Goal: Task Accomplishment & Management: Use online tool/utility

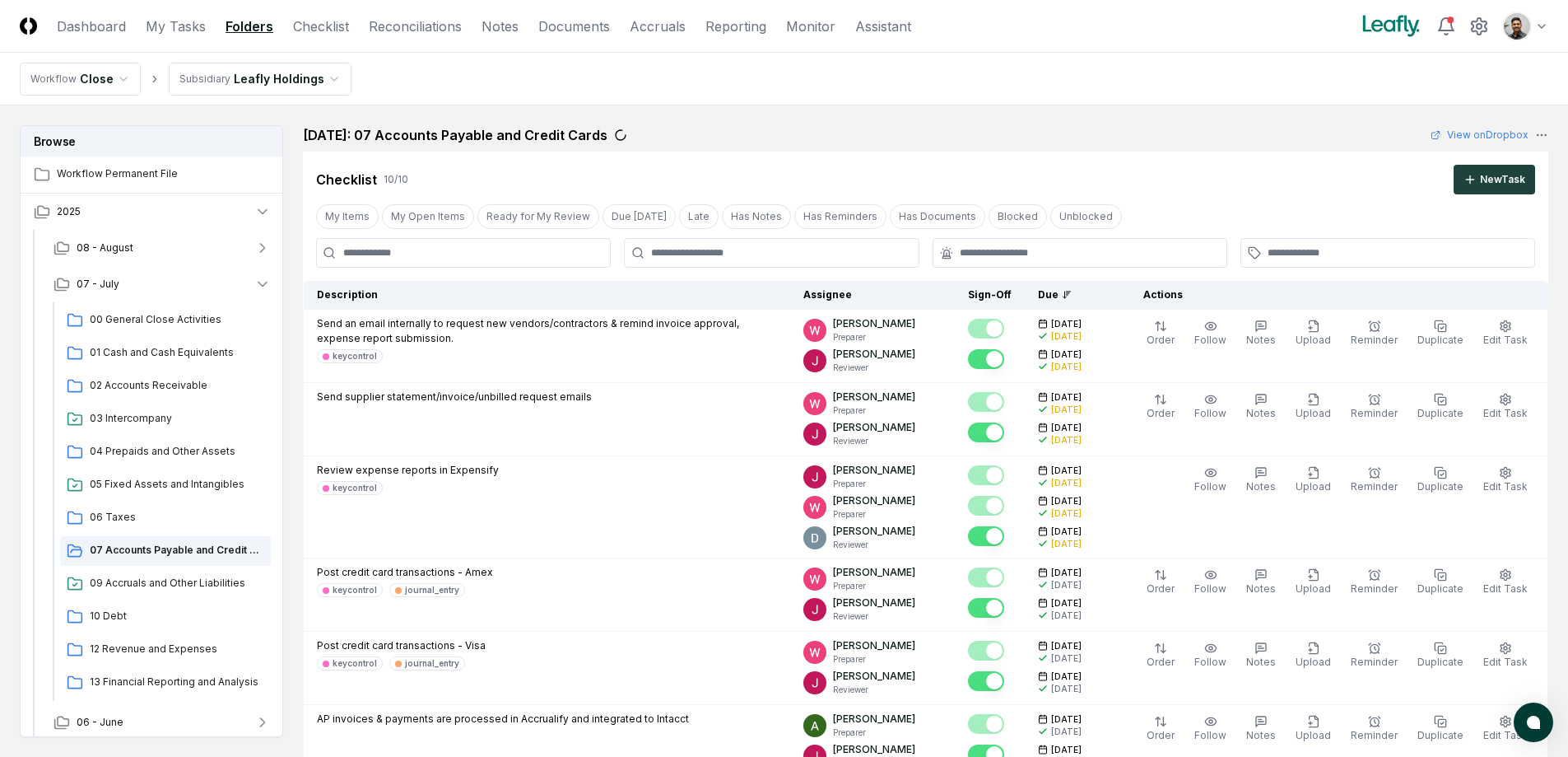
scroll to position [1088, 0]
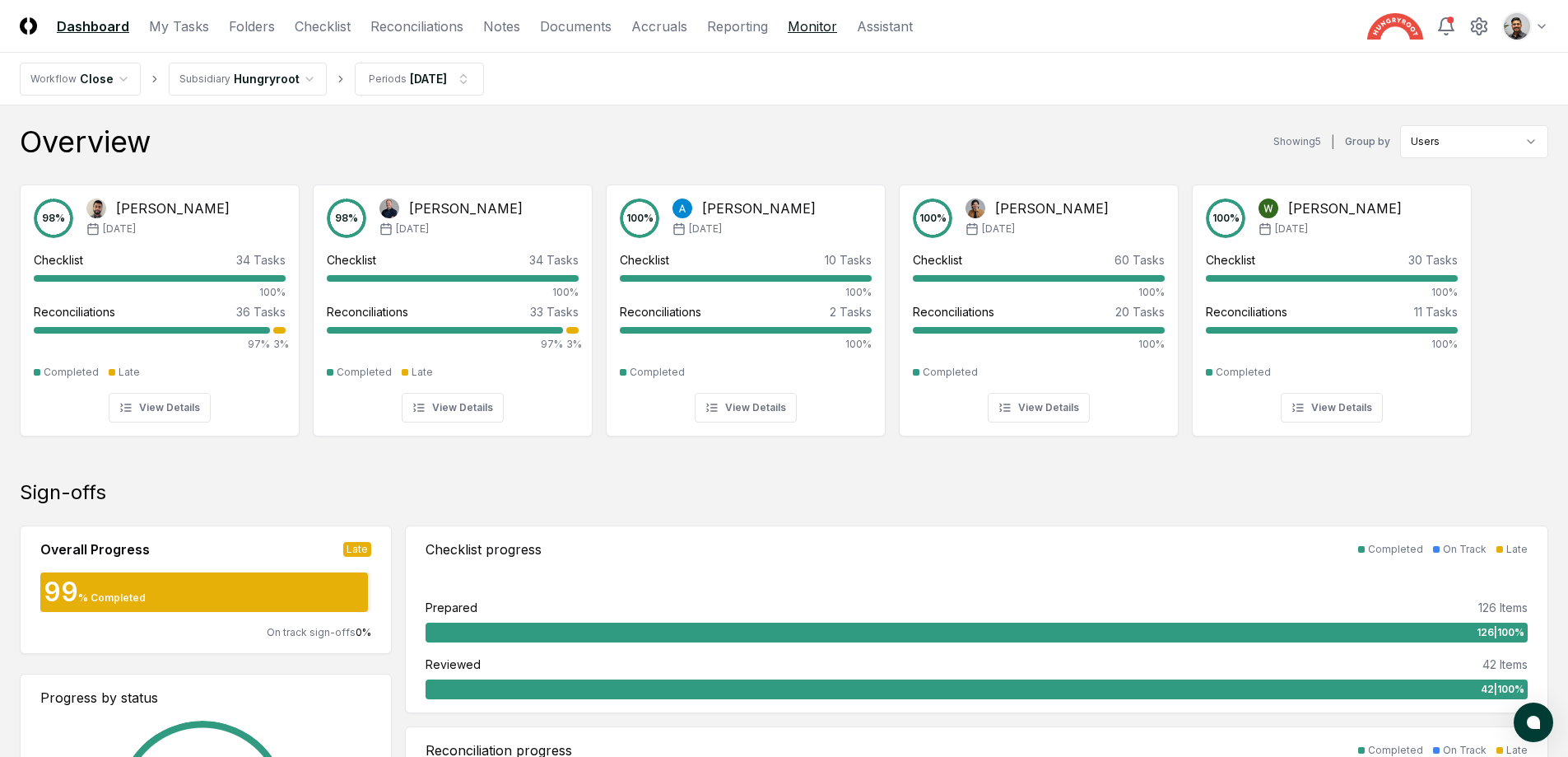
click at [807, 27] on link "Monitor" at bounding box center [811, 26] width 49 height 19
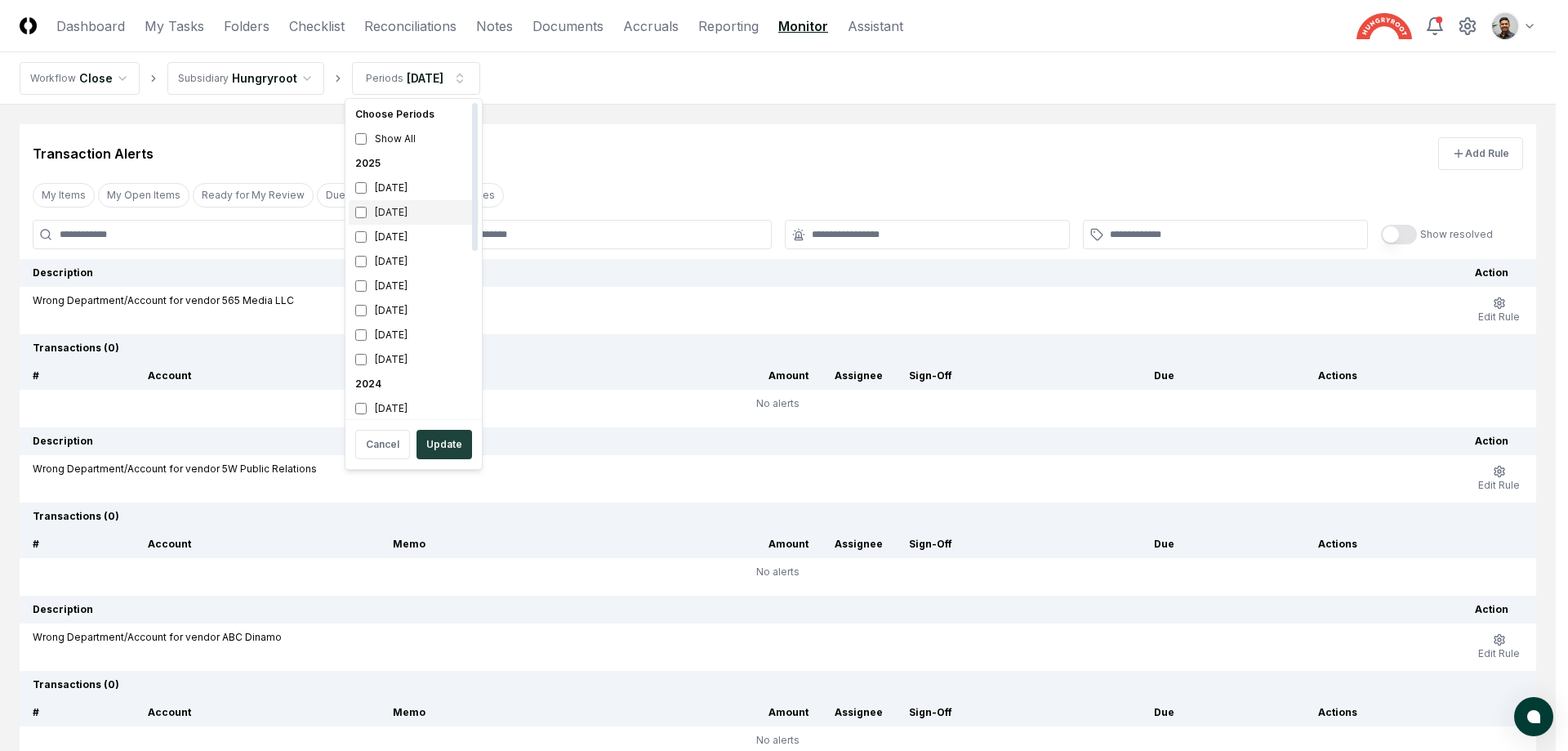
click at [433, 206] on div "July 2025" at bounding box center [413, 212] width 130 height 25
click at [410, 284] on div "April 2025" at bounding box center [413, 286] width 130 height 25
click at [463, 454] on button "Update" at bounding box center [444, 444] width 55 height 29
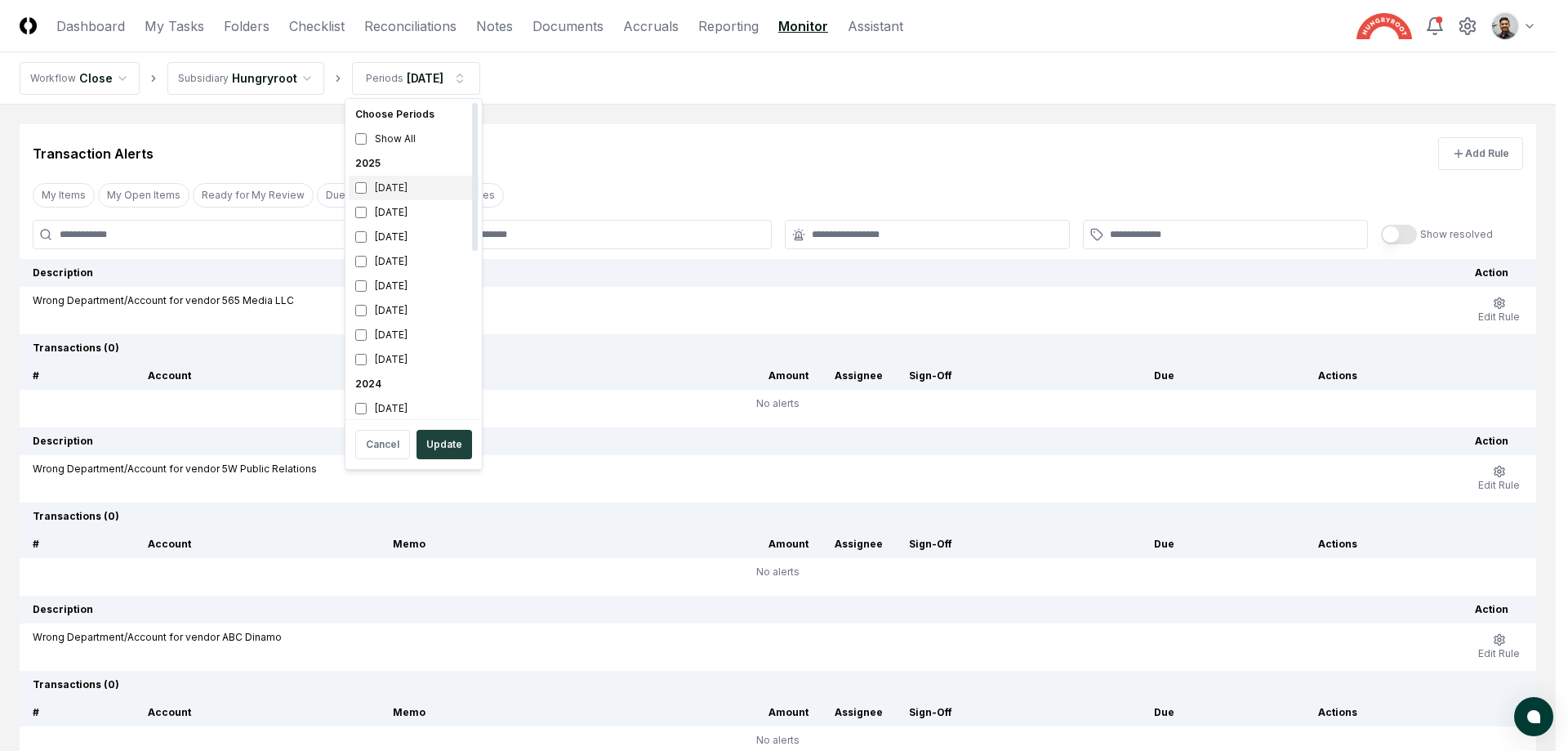
click at [420, 183] on div "August 2025" at bounding box center [413, 188] width 130 height 25
click at [409, 217] on div "July 2025" at bounding box center [413, 212] width 130 height 25
click at [449, 447] on button "Update" at bounding box center [444, 444] width 55 height 29
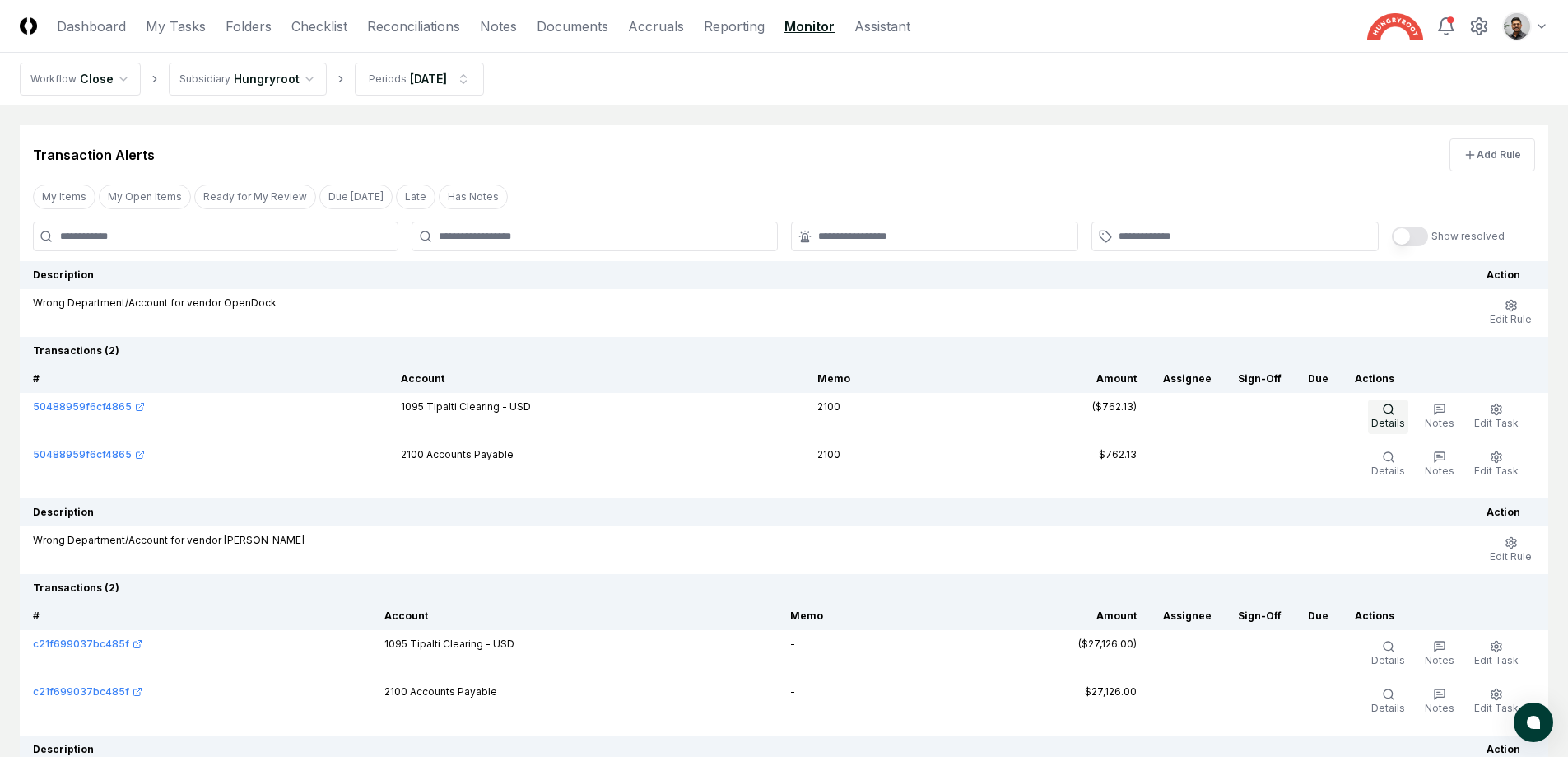
click at [1388, 420] on span "Details" at bounding box center [1388, 423] width 33 height 12
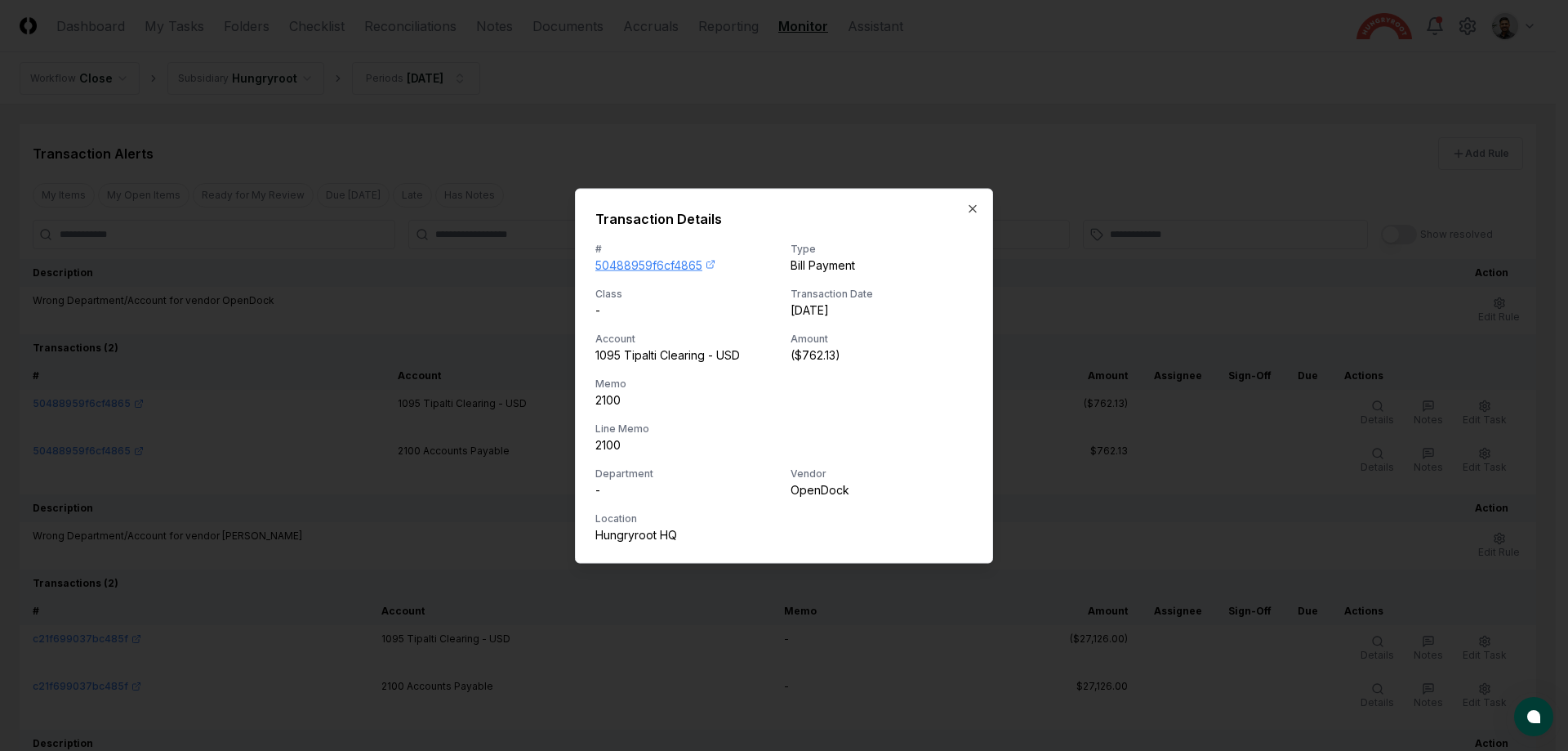
click at [650, 264] on link "50488959f6cf4865" at bounding box center [687, 264] width 182 height 17
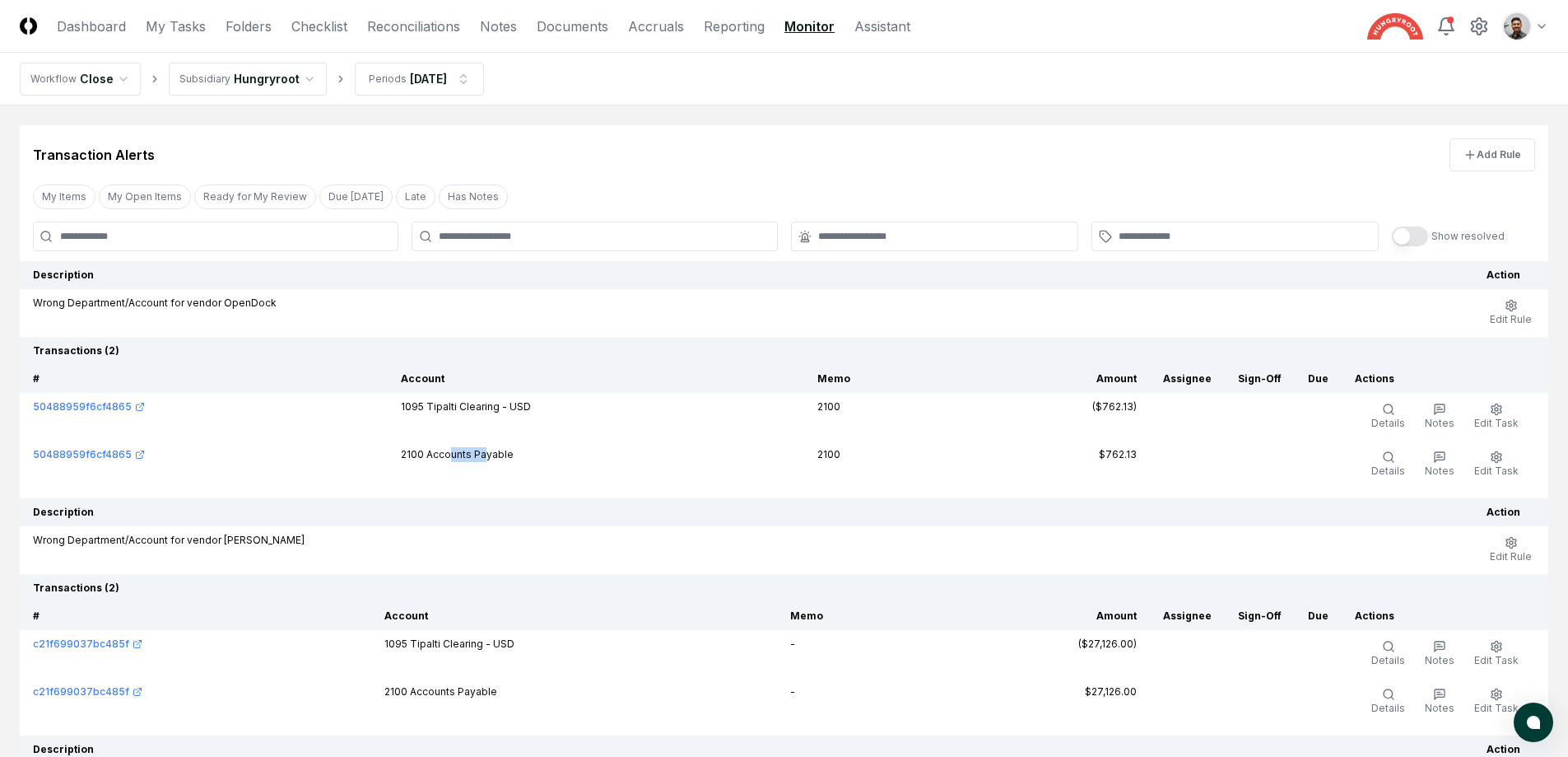
drag, startPoint x: 488, startPoint y: 458, endPoint x: 450, endPoint y: 459, distance: 38.0
click at [450, 459] on td "2100 Accounts Payable" at bounding box center [596, 464] width 417 height 48
drag, startPoint x: 433, startPoint y: 455, endPoint x: 527, endPoint y: 455, distance: 94.0
click at [527, 455] on td "2100 Accounts Payable" at bounding box center [596, 464] width 417 height 48
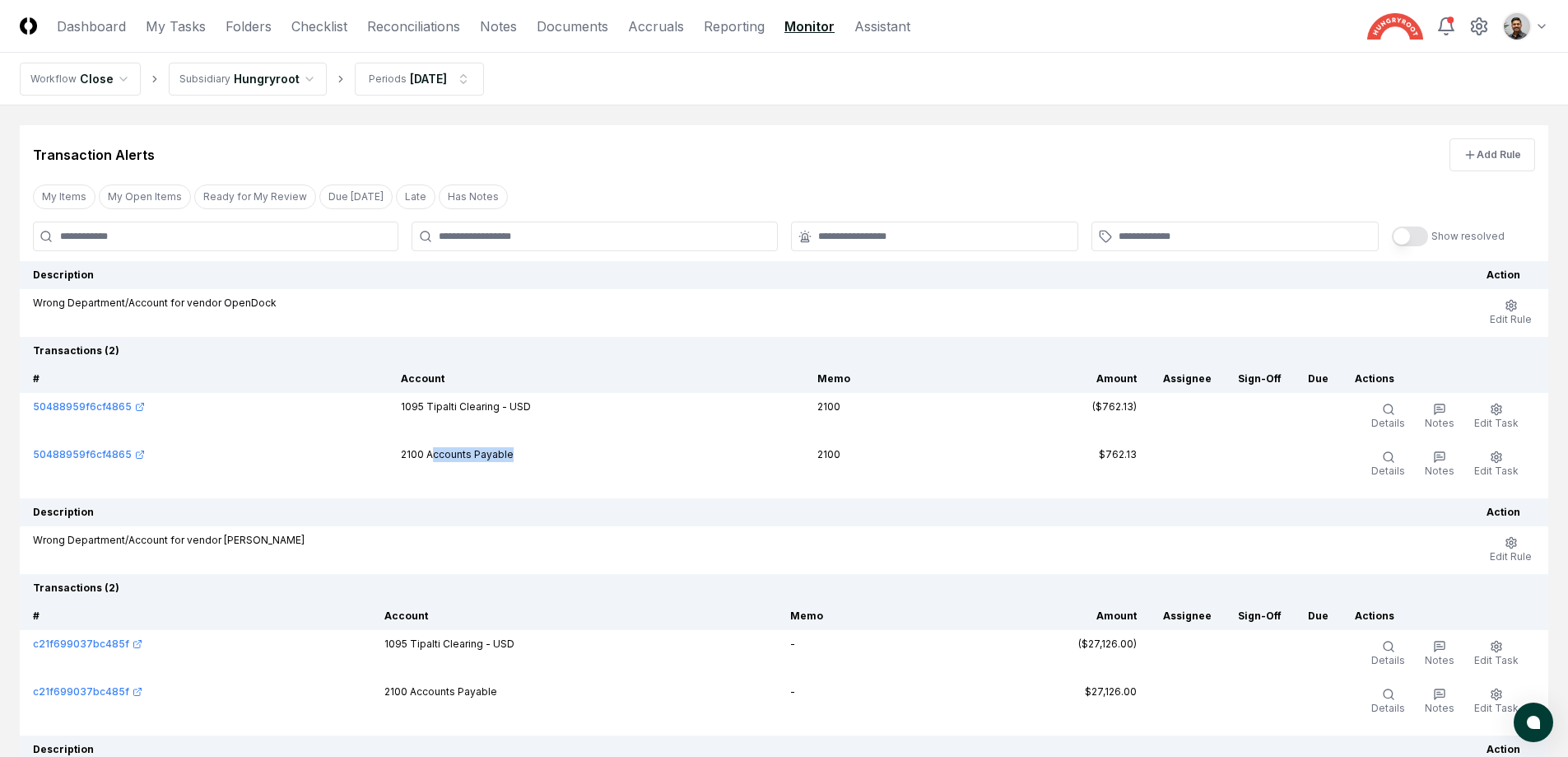
click at [527, 455] on td "2100 Accounts Payable" at bounding box center [596, 464] width 417 height 48
drag, startPoint x: 455, startPoint y: 455, endPoint x: 387, endPoint y: 454, distance: 68.0
click at [387, 454] on tr "50488959f6cf4865 2100 Accounts Payable 2100 $762.13 Details Notes Edit Task More" at bounding box center [784, 464] width 1528 height 48
click at [387, 454] on td "50488959f6cf4865" at bounding box center [203, 464] width 368 height 48
drag, startPoint x: 395, startPoint y: 455, endPoint x: 516, endPoint y: 457, distance: 121.0
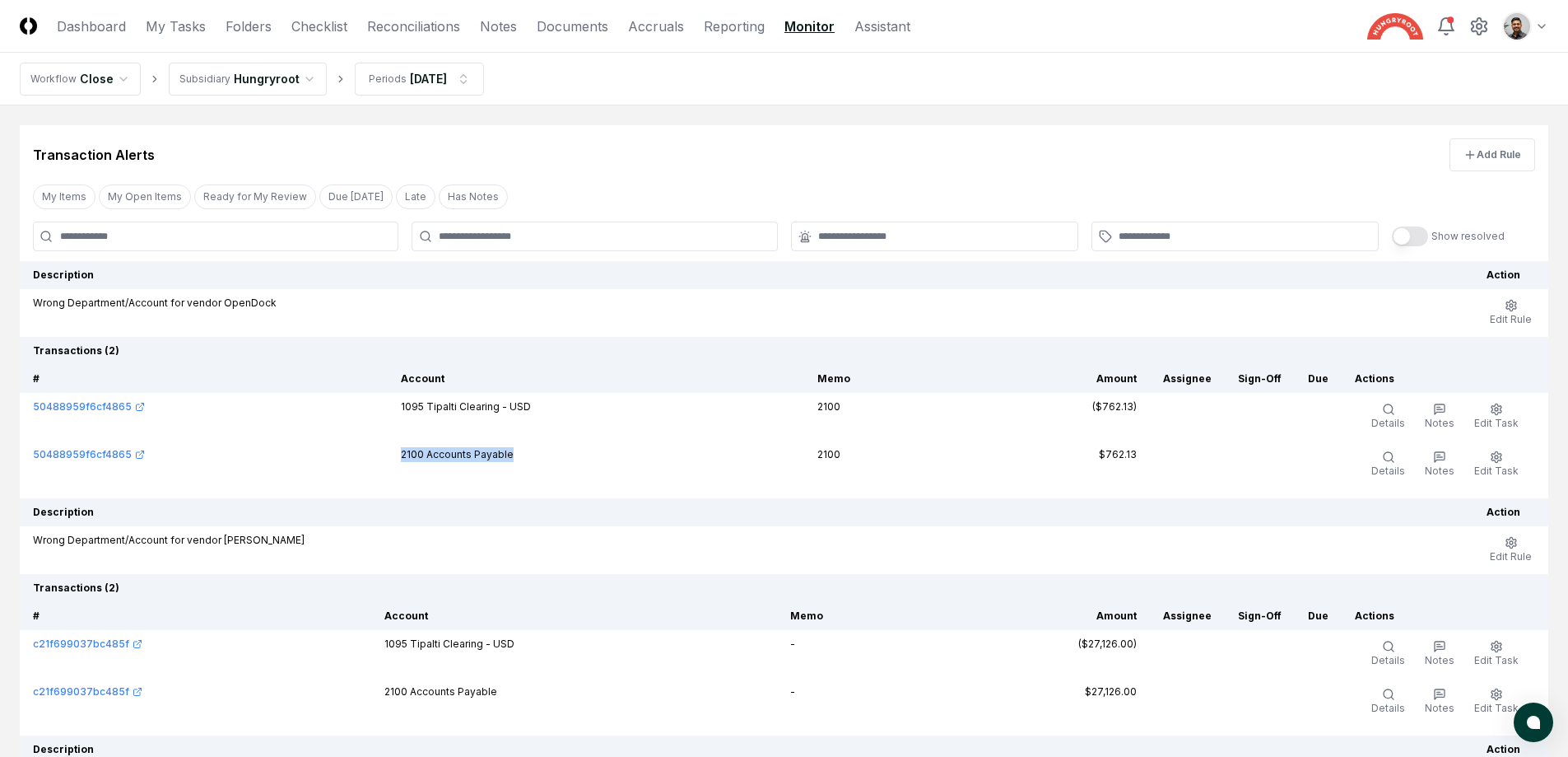
click at [516, 457] on td "2100 Accounts Payable" at bounding box center [596, 464] width 417 height 48
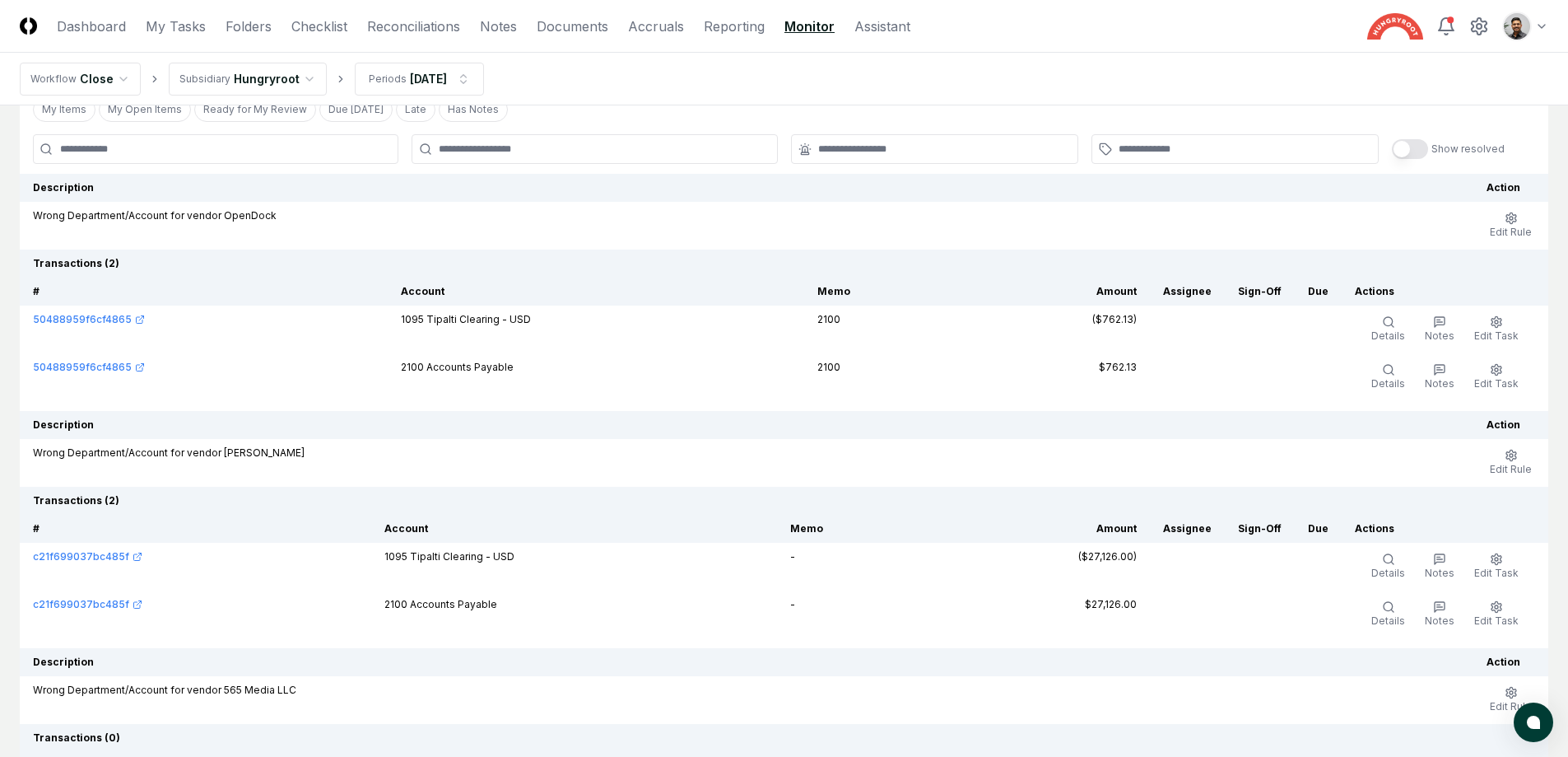
scroll to position [97, 0]
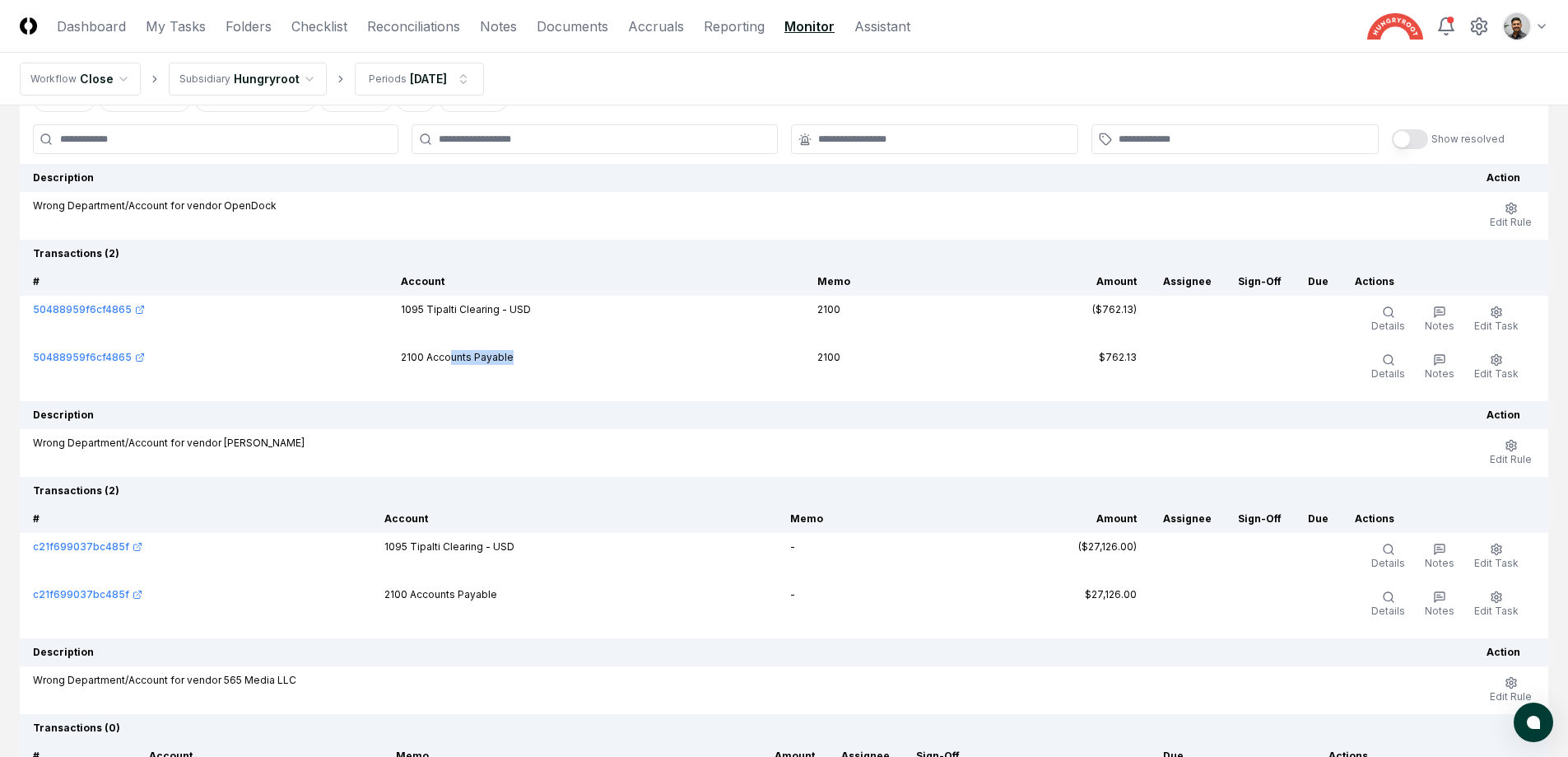
drag, startPoint x: 523, startPoint y: 373, endPoint x: 453, endPoint y: 359, distance: 71.4
click at [453, 359] on td "2100 Accounts Payable" at bounding box center [596, 368] width 417 height 48
drag, startPoint x: 453, startPoint y: 359, endPoint x: 528, endPoint y: 359, distance: 75.0
click at [528, 359] on td "2100 Accounts Payable" at bounding box center [596, 368] width 417 height 48
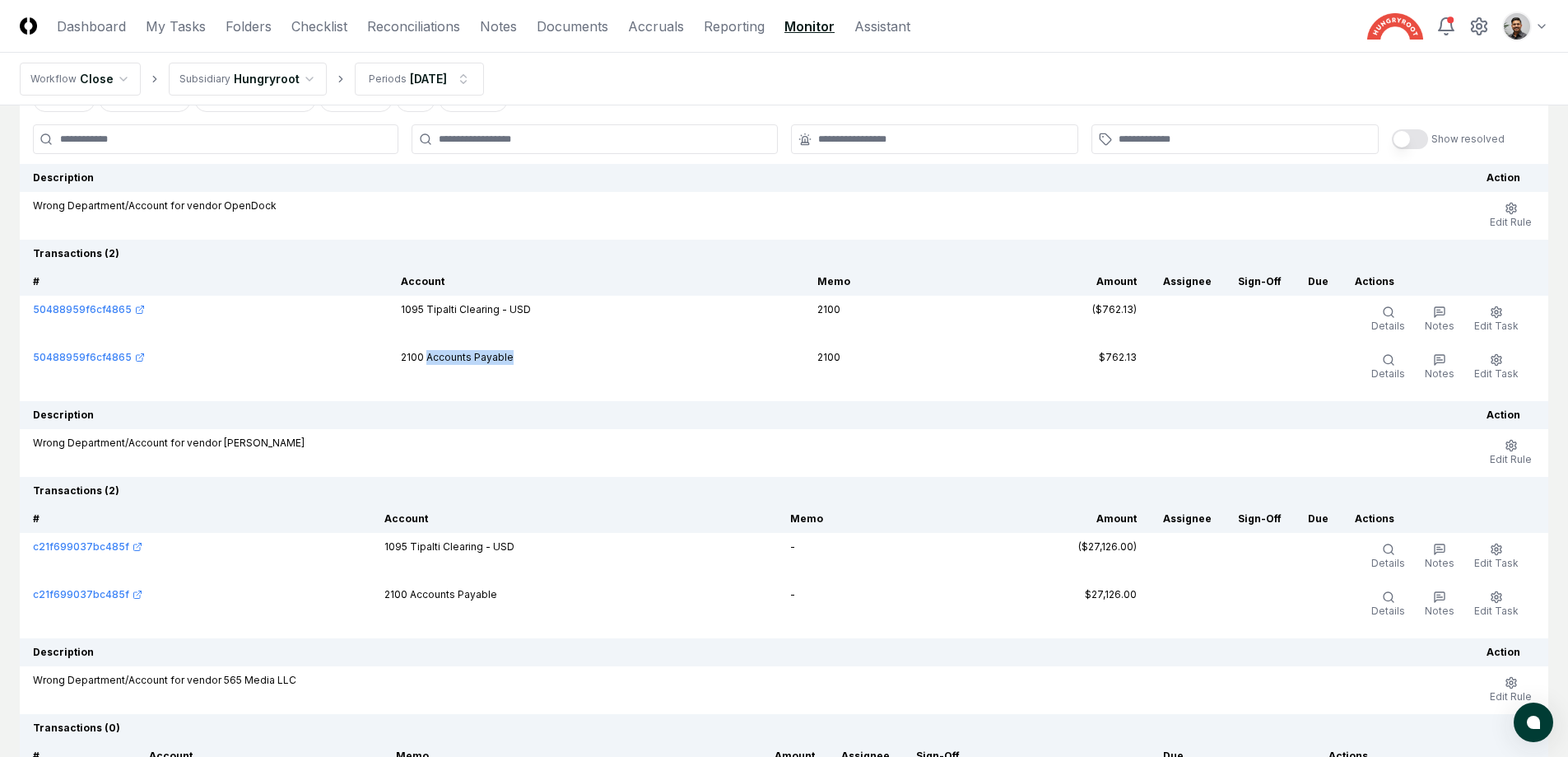
click at [528, 359] on td "2100 Accounts Payable" at bounding box center [596, 368] width 417 height 48
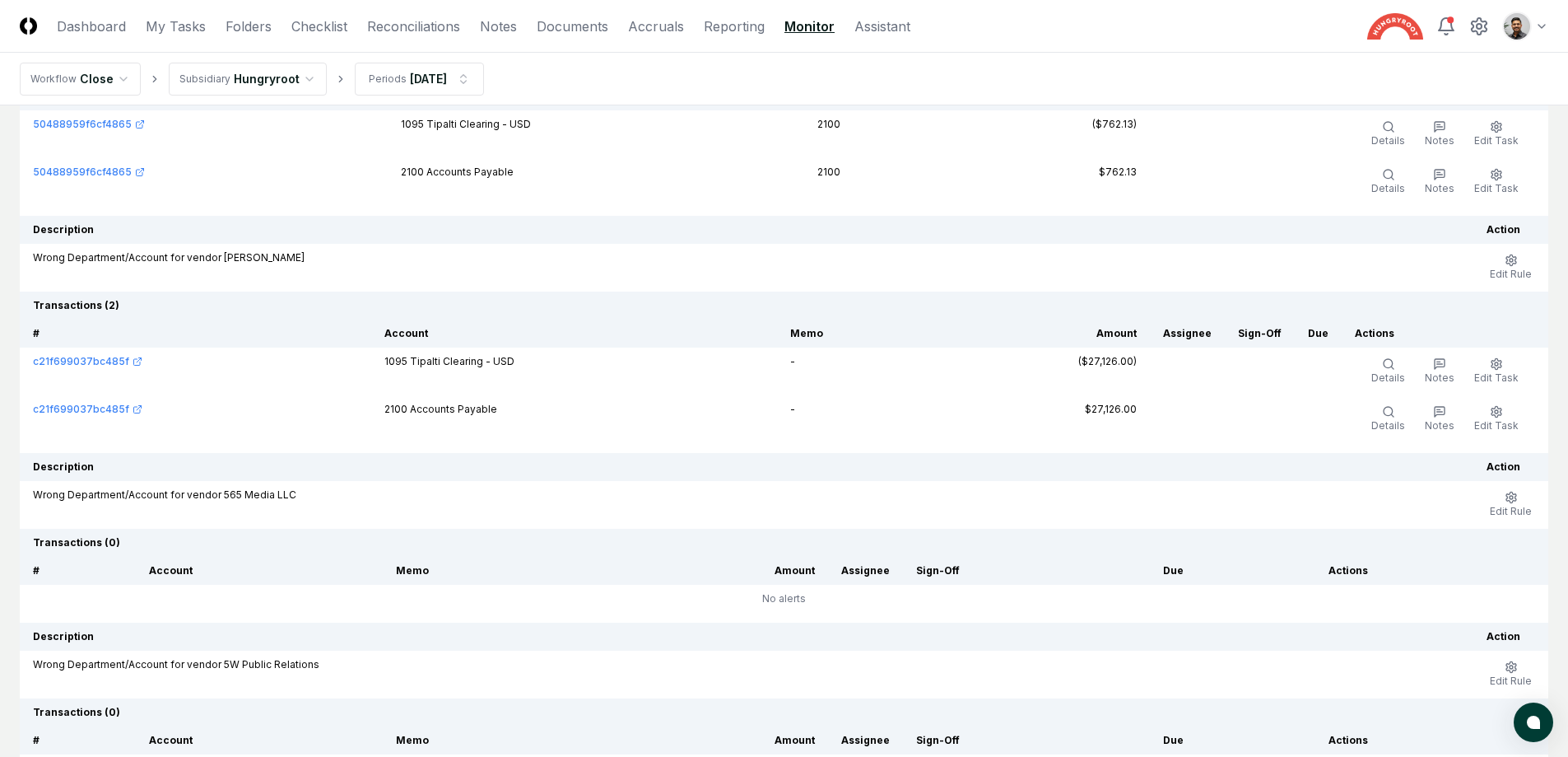
scroll to position [274, 0]
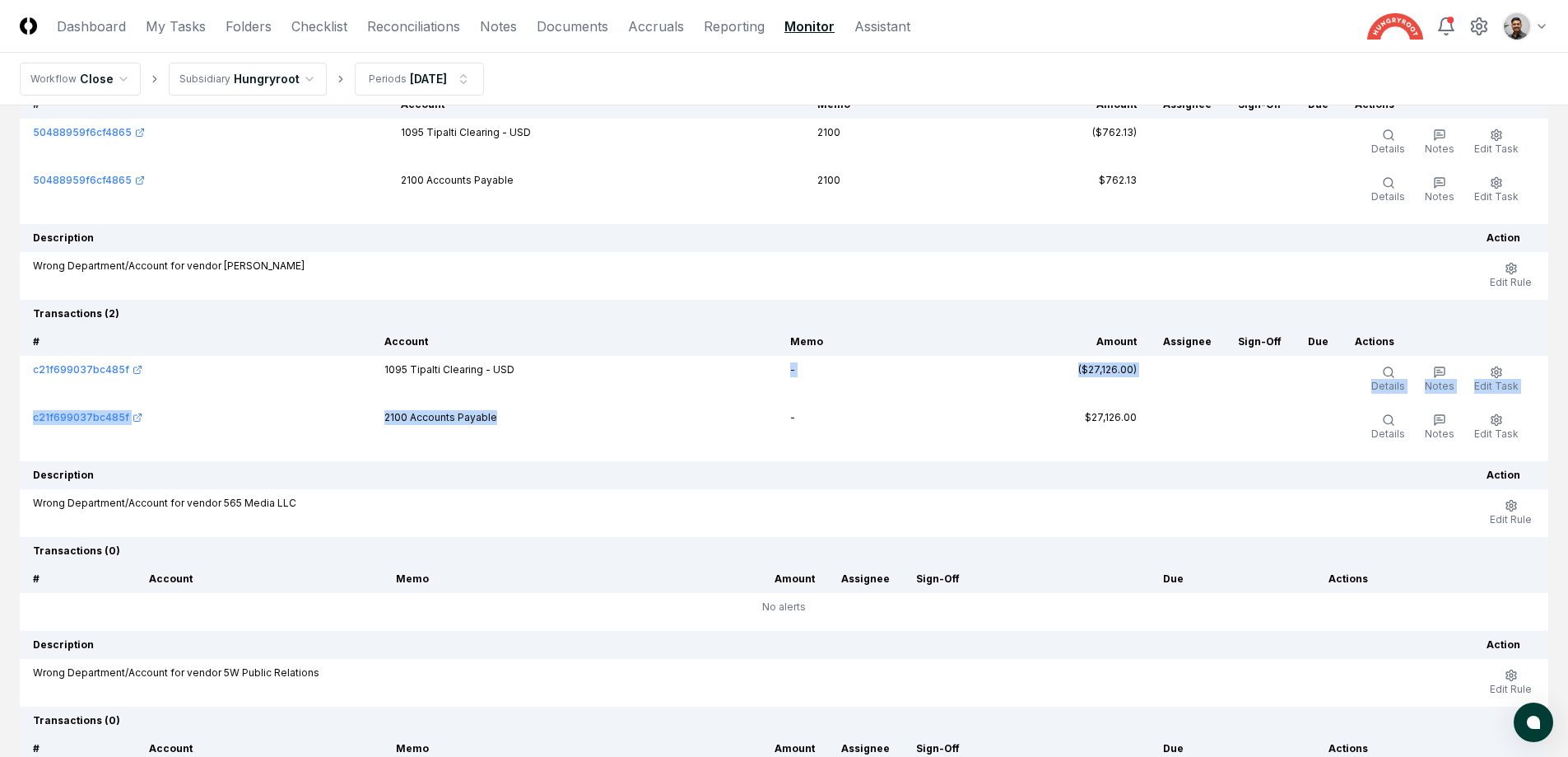
drag, startPoint x: 519, startPoint y: 414, endPoint x: 433, endPoint y: 392, distance: 88.8
click at [433, 392] on tbody "c21f699037bc485f 1095 Tipalti Clearing - USD - ($27,126.00) Details Notes Edit …" at bounding box center [784, 403] width 1528 height 95
click at [433, 392] on td "1095 Tipalti Clearing - USD" at bounding box center [573, 380] width 405 height 48
drag, startPoint x: 455, startPoint y: 372, endPoint x: 502, endPoint y: 396, distance: 52.8
click at [502, 396] on td "1095 Tipalti Clearing - USD" at bounding box center [573, 380] width 405 height 48
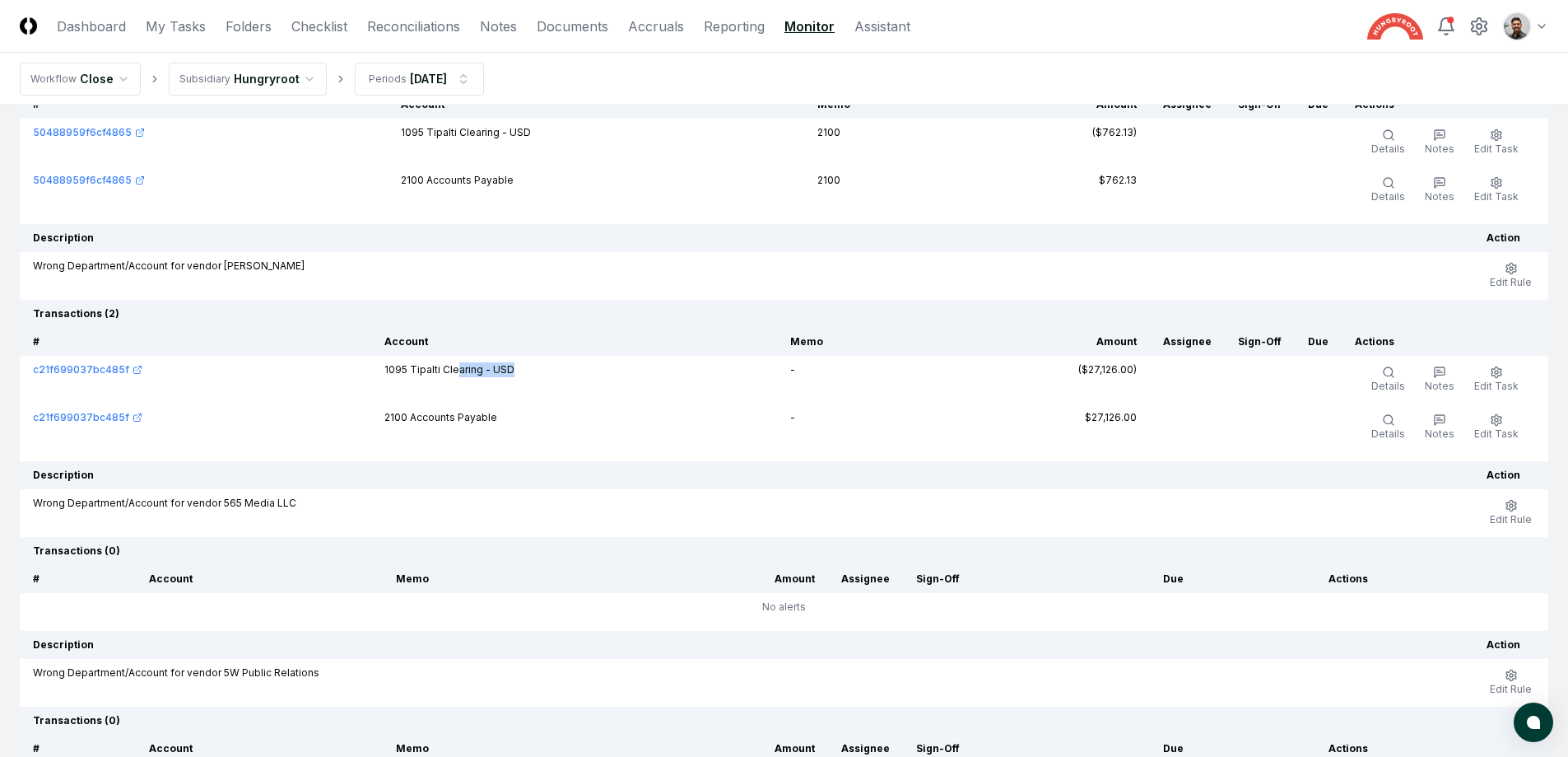
click at [502, 396] on td "1095 Tipalti Clearing - USD" at bounding box center [573, 380] width 405 height 48
drag, startPoint x: 507, startPoint y: 368, endPoint x: 504, endPoint y: 397, distance: 29.2
click at [504, 397] on td "1095 Tipalti Clearing - USD" at bounding box center [573, 380] width 405 height 48
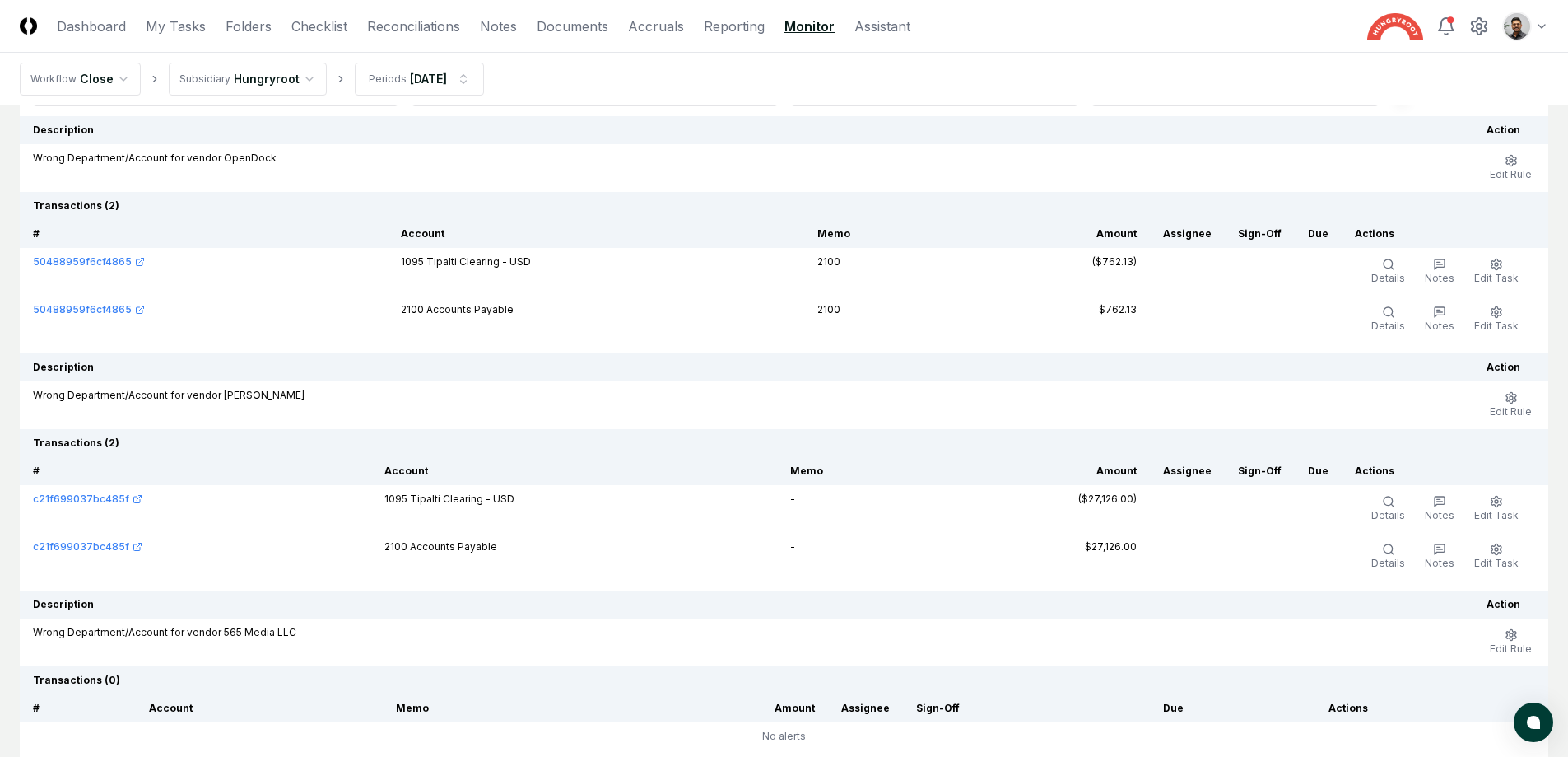
scroll to position [142, 0]
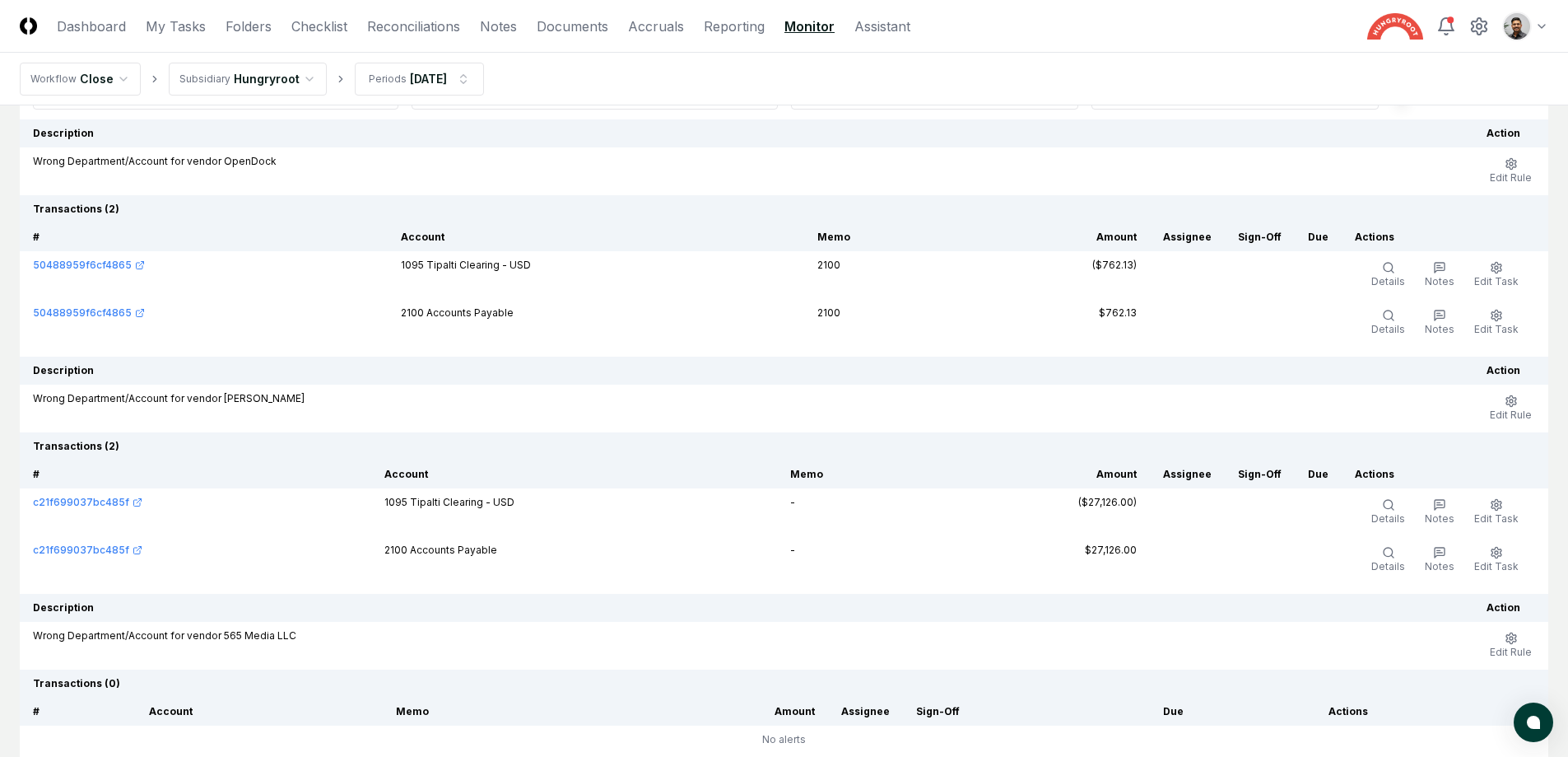
click at [495, 319] on td "2100 Accounts Payable" at bounding box center [596, 323] width 417 height 48
click at [495, 313] on td "2100 Accounts Payable" at bounding box center [596, 323] width 417 height 48
click at [459, 272] on td "1095 Tipalti Clearing - USD" at bounding box center [596, 275] width 417 height 48
click at [460, 265] on td "1095 Tipalti Clearing - USD" at bounding box center [596, 275] width 417 height 48
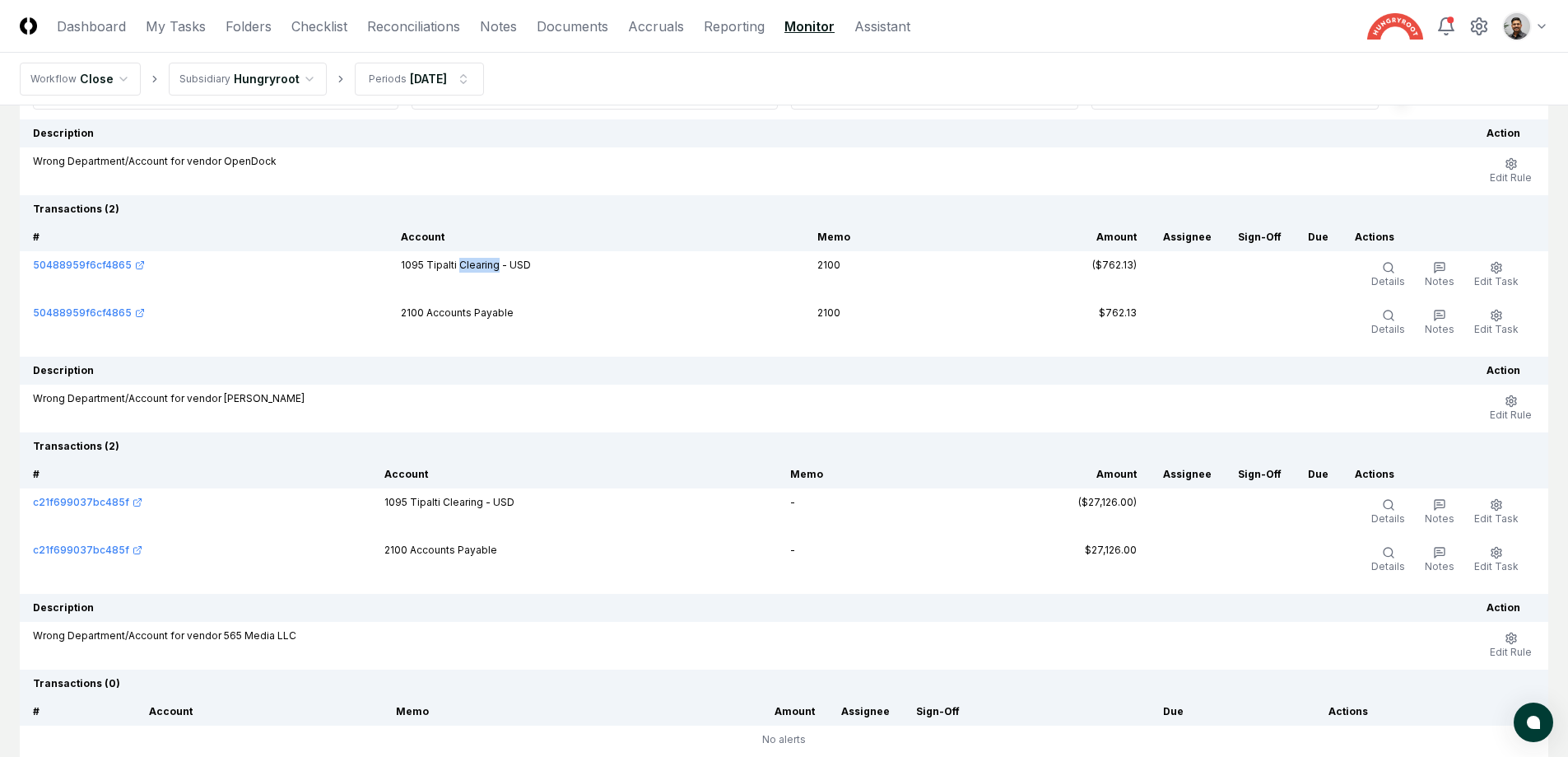
click at [460, 265] on td "1095 Tipalti Clearing - USD" at bounding box center [596, 275] width 417 height 48
click at [473, 268] on td "1095 Tipalti Clearing - USD" at bounding box center [596, 275] width 417 height 48
click at [476, 272] on td "1095 Tipalti Clearing - USD" at bounding box center [596, 275] width 417 height 48
click at [484, 287] on td "1095 Tipalti Clearing - USD" at bounding box center [596, 275] width 417 height 48
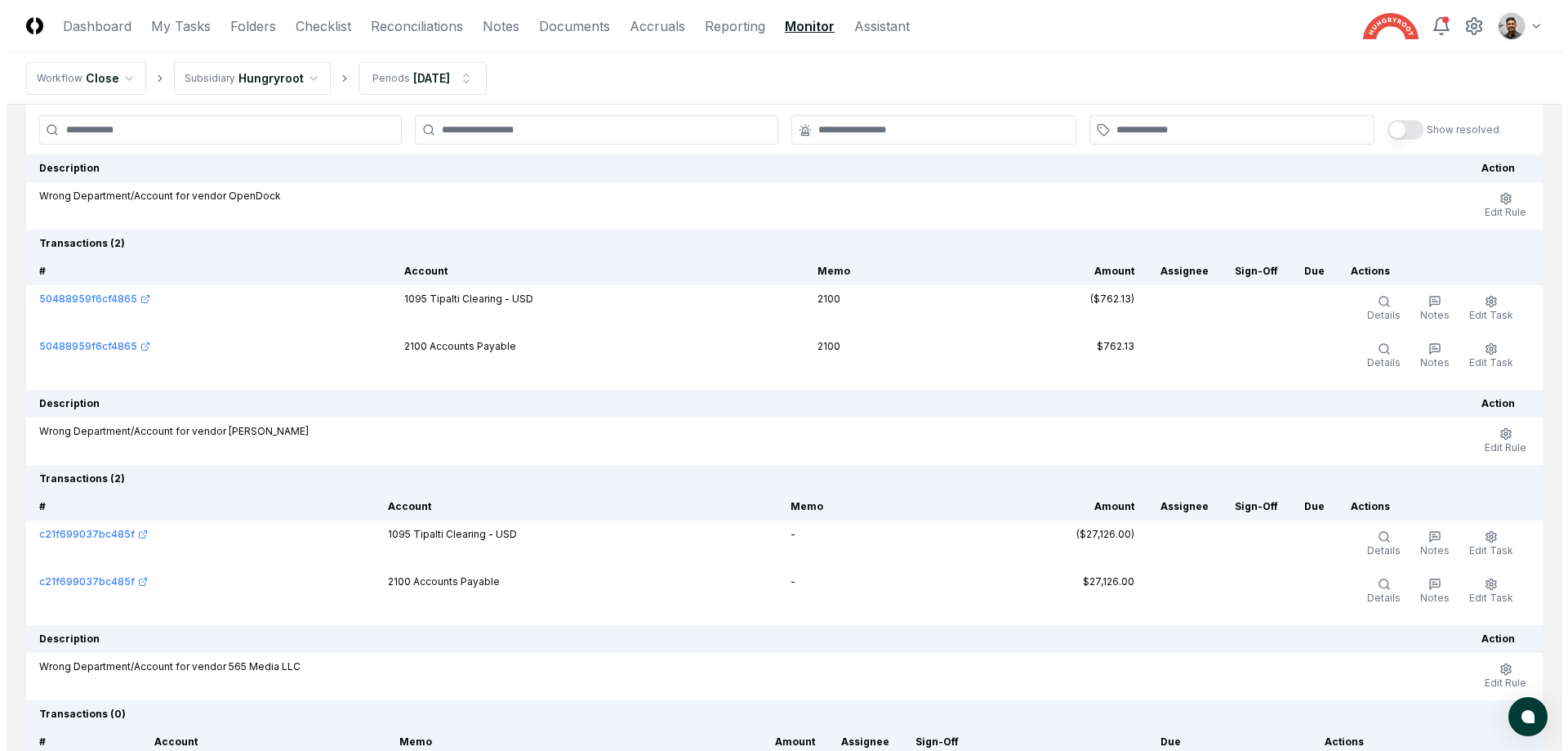
scroll to position [36, 0]
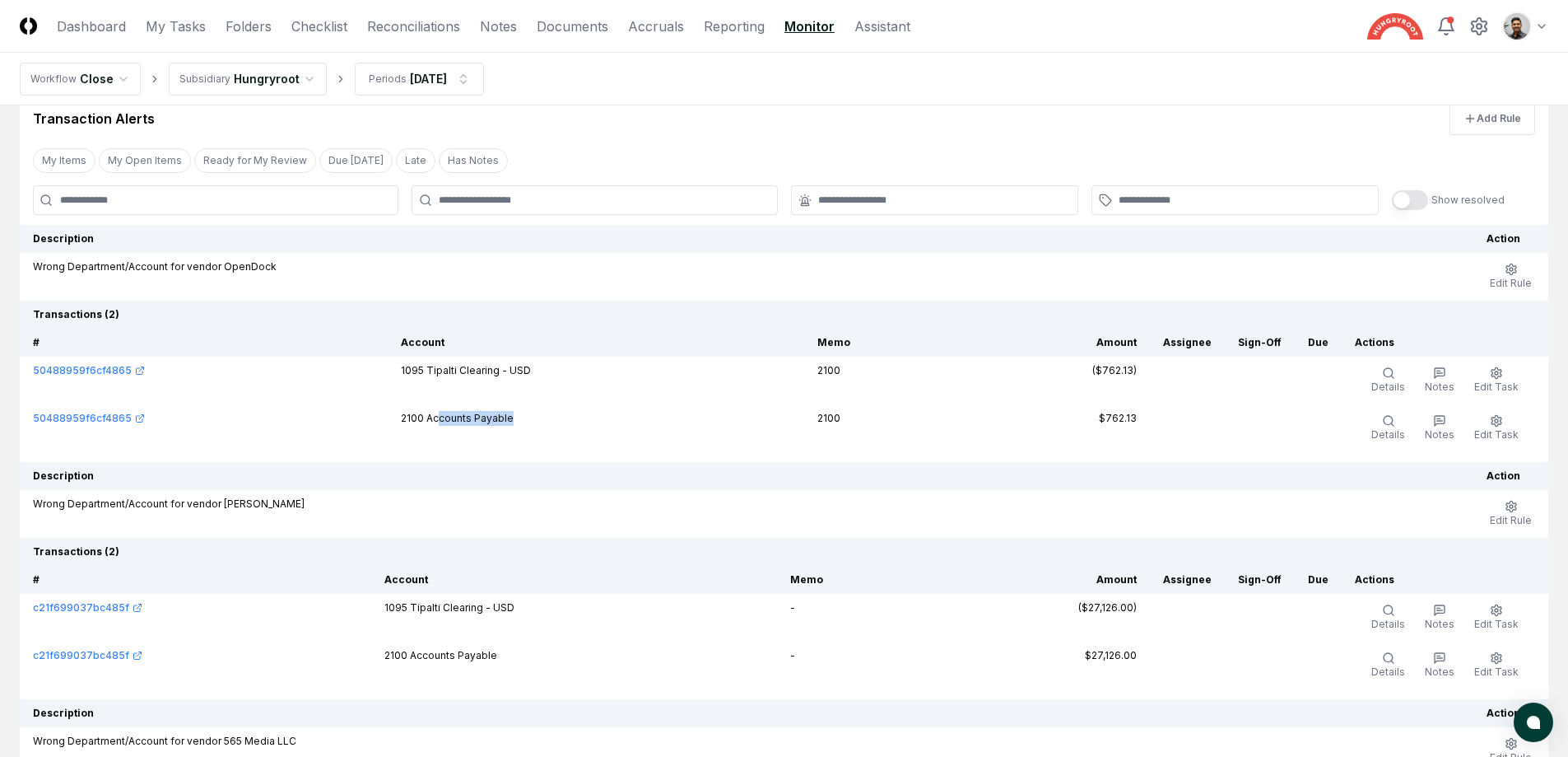
drag, startPoint x: 526, startPoint y: 424, endPoint x: 437, endPoint y: 415, distance: 89.5
click at [437, 415] on td "2100 Accounts Payable" at bounding box center [596, 428] width 417 height 48
click at [470, 420] on td "2100 Accounts Payable" at bounding box center [596, 428] width 417 height 48
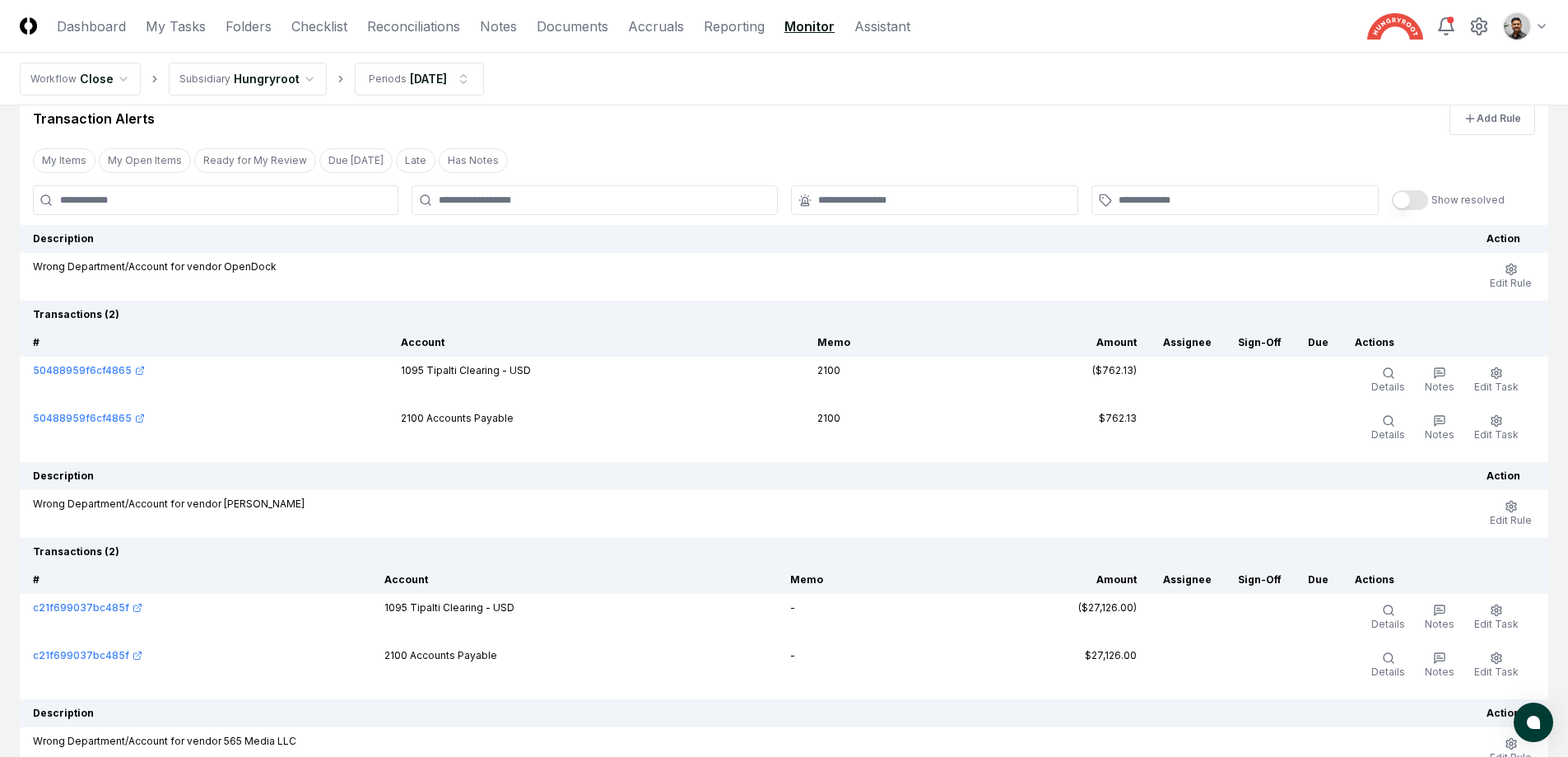
click at [458, 417] on td "2100 Accounts Payable" at bounding box center [596, 428] width 417 height 48
click at [490, 427] on td "2100 Accounts Payable" at bounding box center [596, 428] width 417 height 48
click at [494, 420] on td "2100 Accounts Payable" at bounding box center [596, 428] width 417 height 48
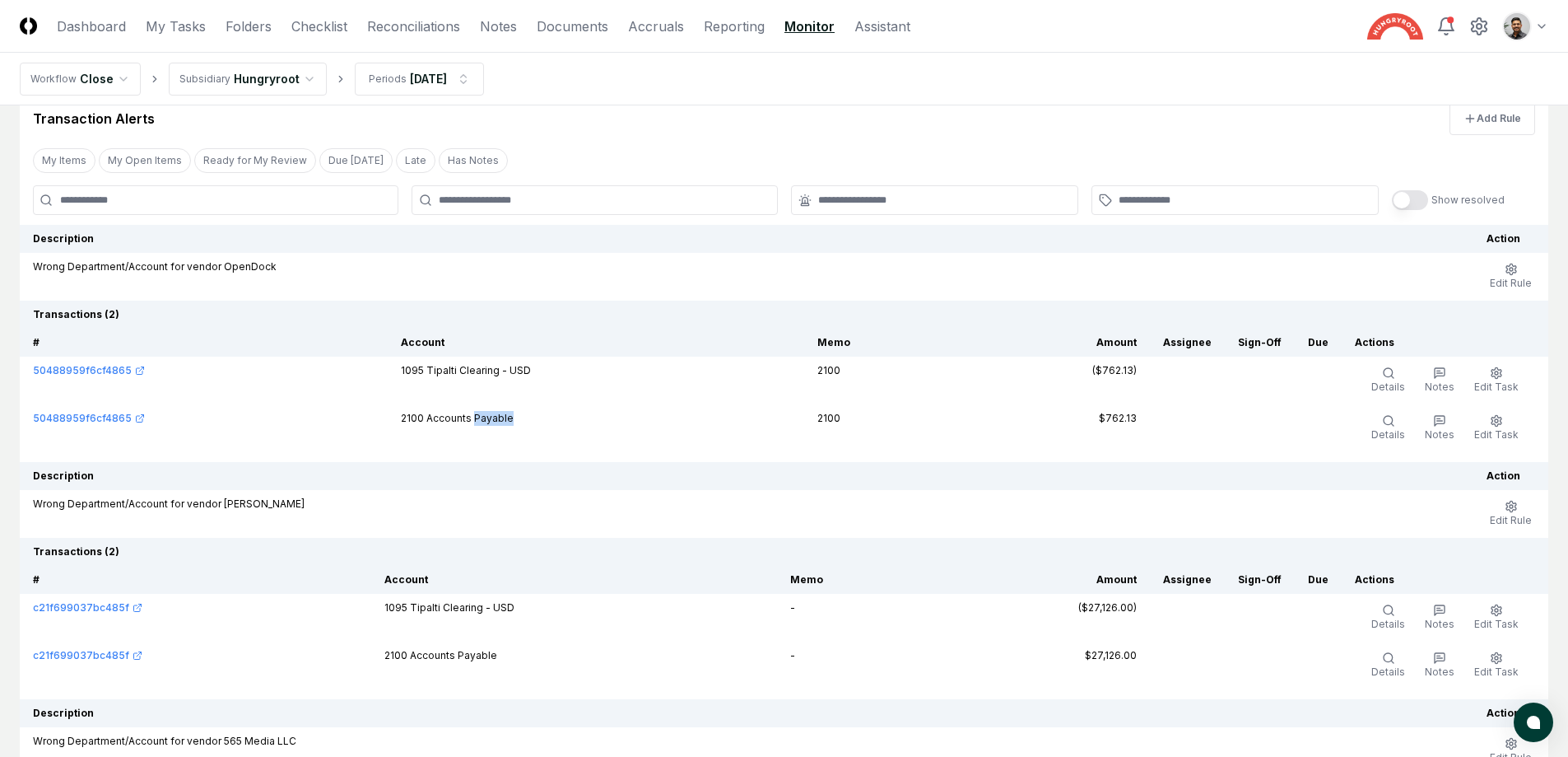
click at [499, 426] on td "2100 Accounts Payable" at bounding box center [596, 428] width 417 height 48
drag, startPoint x: 505, startPoint y: 418, endPoint x: 434, endPoint y: 386, distance: 77.9
click at [434, 386] on tbody "50488959f6cf4865 1095 Tipalti Clearing - USD 2100 ($762.13) Details Notes Edit …" at bounding box center [784, 404] width 1528 height 95
click at [434, 386] on td "1095 Tipalti Clearing - USD" at bounding box center [596, 381] width 417 height 48
drag, startPoint x: 447, startPoint y: 371, endPoint x: 500, endPoint y: 420, distance: 72.2
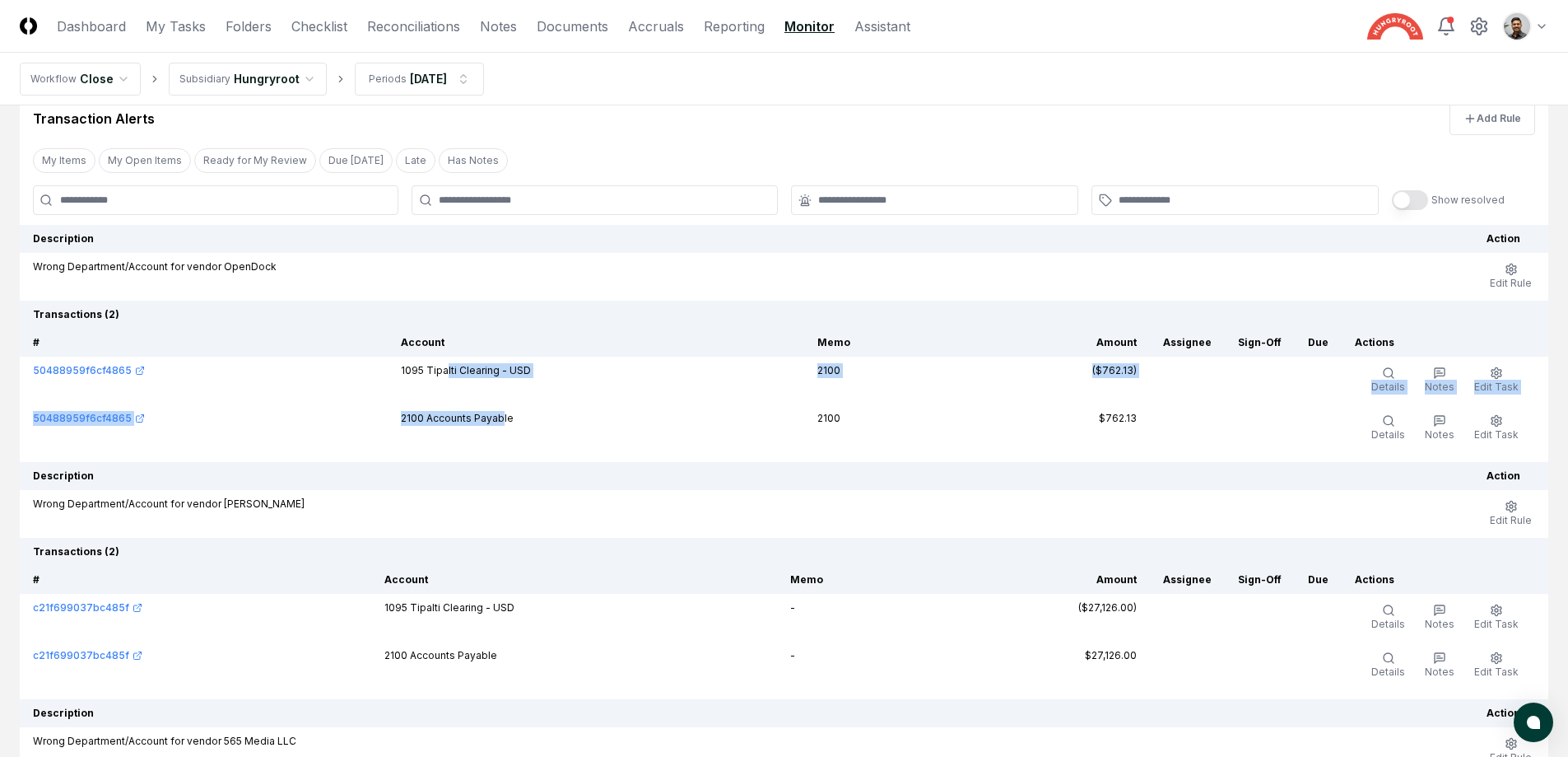
click at [500, 420] on tbody "50488959f6cf4865 1095 Tipalti Clearing - USD 2100 ($762.13) Details Notes Edit …" at bounding box center [784, 404] width 1528 height 95
click at [500, 420] on td "2100 Accounts Payable" at bounding box center [596, 428] width 417 height 48
drag, startPoint x: 518, startPoint y: 423, endPoint x: 484, endPoint y: 382, distance: 53.3
click at [484, 382] on tbody "50488959f6cf4865 1095 Tipalti Clearing - USD 2100 ($762.13) Details Notes Edit …" at bounding box center [784, 404] width 1528 height 95
click at [484, 382] on td "1095 Tipalti Clearing - USD" at bounding box center [596, 381] width 417 height 48
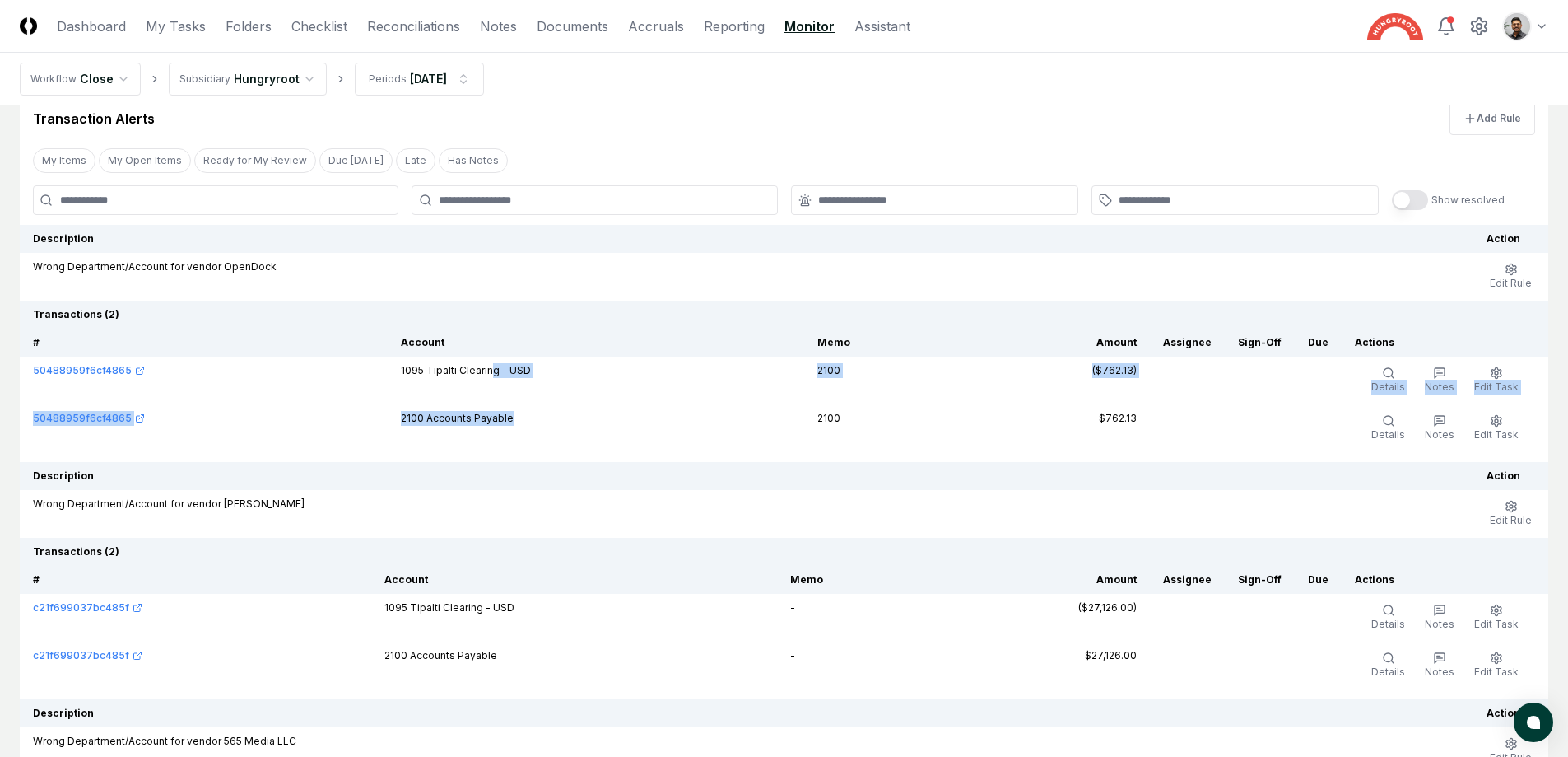
drag, startPoint x: 493, startPoint y: 370, endPoint x: 516, endPoint y: 415, distance: 50.5
click at [516, 415] on tbody "50488959f6cf4865 1095 Tipalti Clearing - USD 2100 ($762.13) Details Notes Edit …" at bounding box center [784, 404] width 1528 height 95
click at [516, 415] on td "2100 Accounts Payable" at bounding box center [596, 428] width 417 height 48
drag, startPoint x: 513, startPoint y: 418, endPoint x: 497, endPoint y: 373, distance: 47.8
click at [497, 373] on tbody "50488959f6cf4865 1095 Tipalti Clearing - USD 2100 ($762.13) Details Notes Edit …" at bounding box center [784, 404] width 1528 height 95
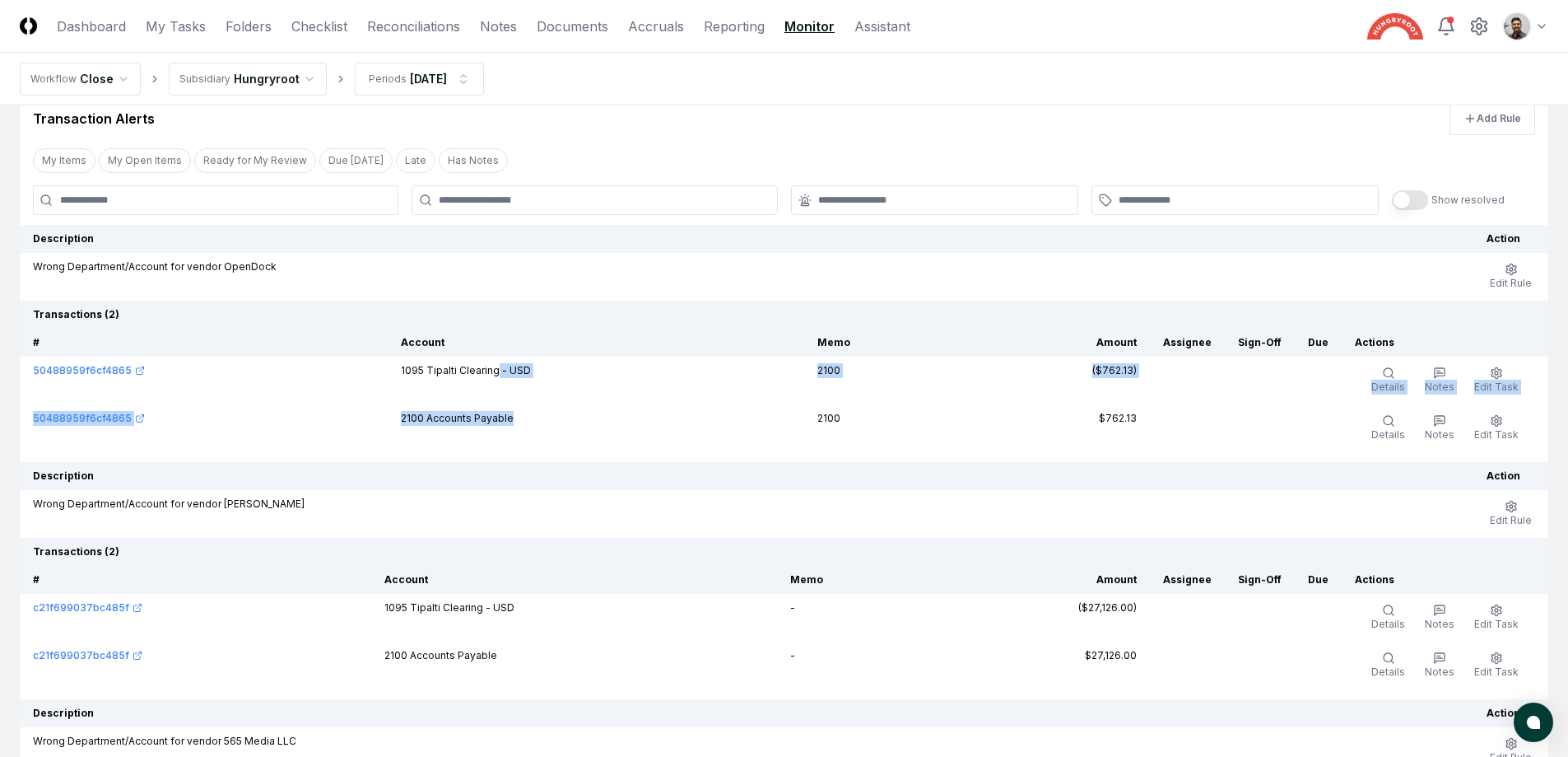
click at [497, 373] on td "1095 Tipalti Clearing - USD" at bounding box center [596, 381] width 417 height 48
drag, startPoint x: 498, startPoint y: 370, endPoint x: 521, endPoint y: 418, distance: 53.2
click at [521, 418] on tbody "50488959f6cf4865 1095 Tipalti Clearing - USD 2100 ($762.13) Details Notes Edit …" at bounding box center [784, 404] width 1528 height 95
click at [521, 418] on td "2100 Accounts Payable" at bounding box center [596, 428] width 417 height 48
drag, startPoint x: 507, startPoint y: 398, endPoint x: 501, endPoint y: 372, distance: 26.7
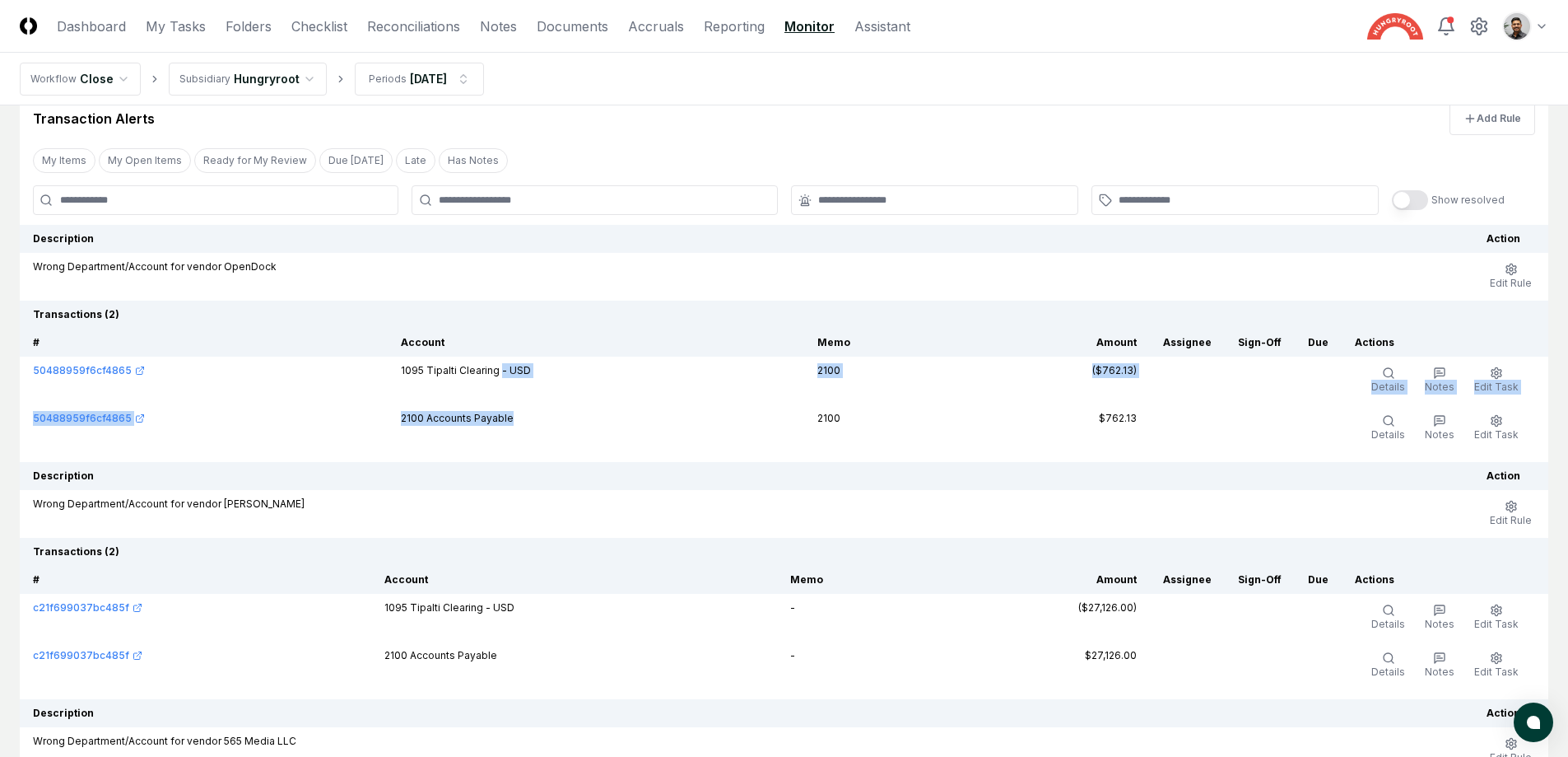
click at [501, 372] on tbody "50488959f6cf4865 1095 Tipalti Clearing - USD 2100 ($762.13) Details Notes Edit …" at bounding box center [784, 404] width 1528 height 95
click at [501, 372] on td "1095 Tipalti Clearing - USD" at bounding box center [596, 381] width 417 height 48
drag, startPoint x: 502, startPoint y: 371, endPoint x: 527, endPoint y: 417, distance: 52.4
click at [527, 417] on tbody "50488959f6cf4865 1095 Tipalti Clearing - USD 2100 ($762.13) Details Notes Edit …" at bounding box center [784, 404] width 1528 height 95
drag, startPoint x: 525, startPoint y: 420, endPoint x: 512, endPoint y: 374, distance: 47.8
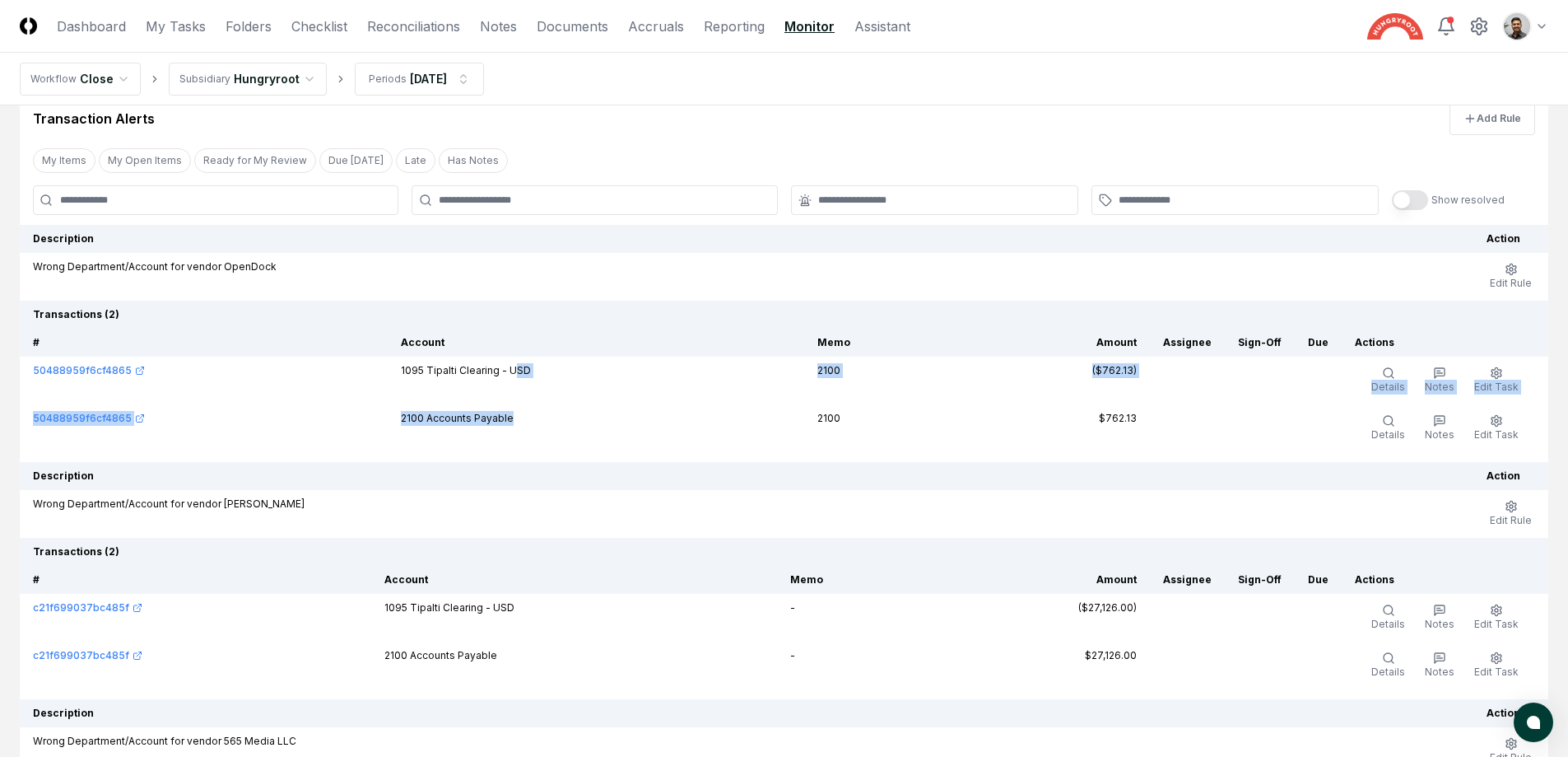
click at [512, 374] on tbody "50488959f6cf4865 1095 Tipalti Clearing - USD 2100 ($762.13) Details Notes Edit …" at bounding box center [784, 404] width 1528 height 95
click at [512, 374] on td "1095 Tipalti Clearing - USD" at bounding box center [596, 381] width 417 height 48
drag, startPoint x: 426, startPoint y: 372, endPoint x: 496, endPoint y: 375, distance: 70.1
click at [496, 375] on td "1095 Tipalti Clearing - USD" at bounding box center [596, 381] width 417 height 48
copy td "Tipalti Clearing"
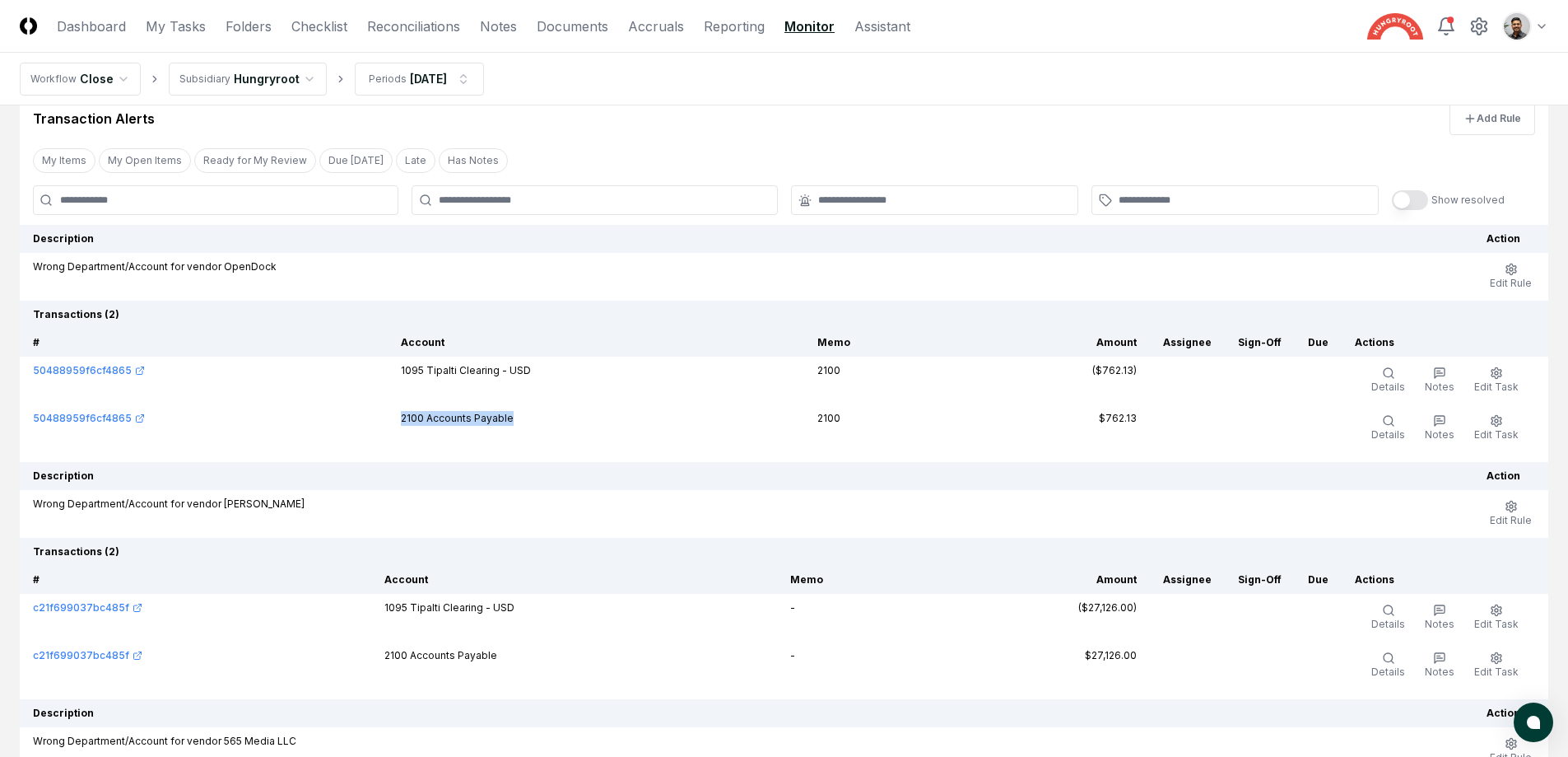
drag, startPoint x: 530, startPoint y: 423, endPoint x: 378, endPoint y: 418, distance: 152.1
click at [378, 418] on tr "50488959f6cf4865 2100 Accounts Payable 2100 $762.13 Details Notes Edit Task More" at bounding box center [784, 428] width 1528 height 48
copy tr "2100 Accounts Payable"
click at [1510, 282] on span "Edit Rule" at bounding box center [1511, 283] width 42 height 12
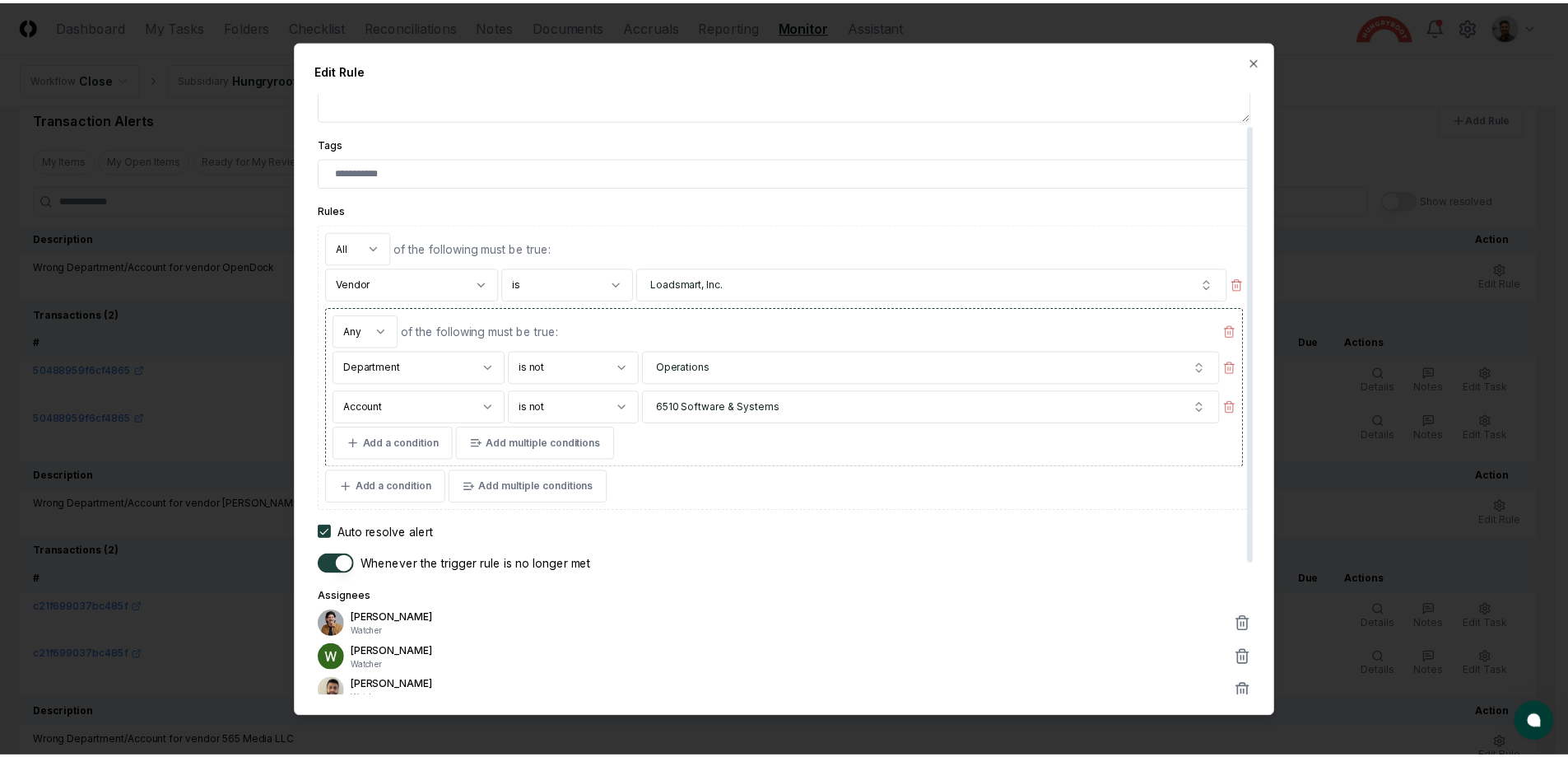
scroll to position [44, 0]
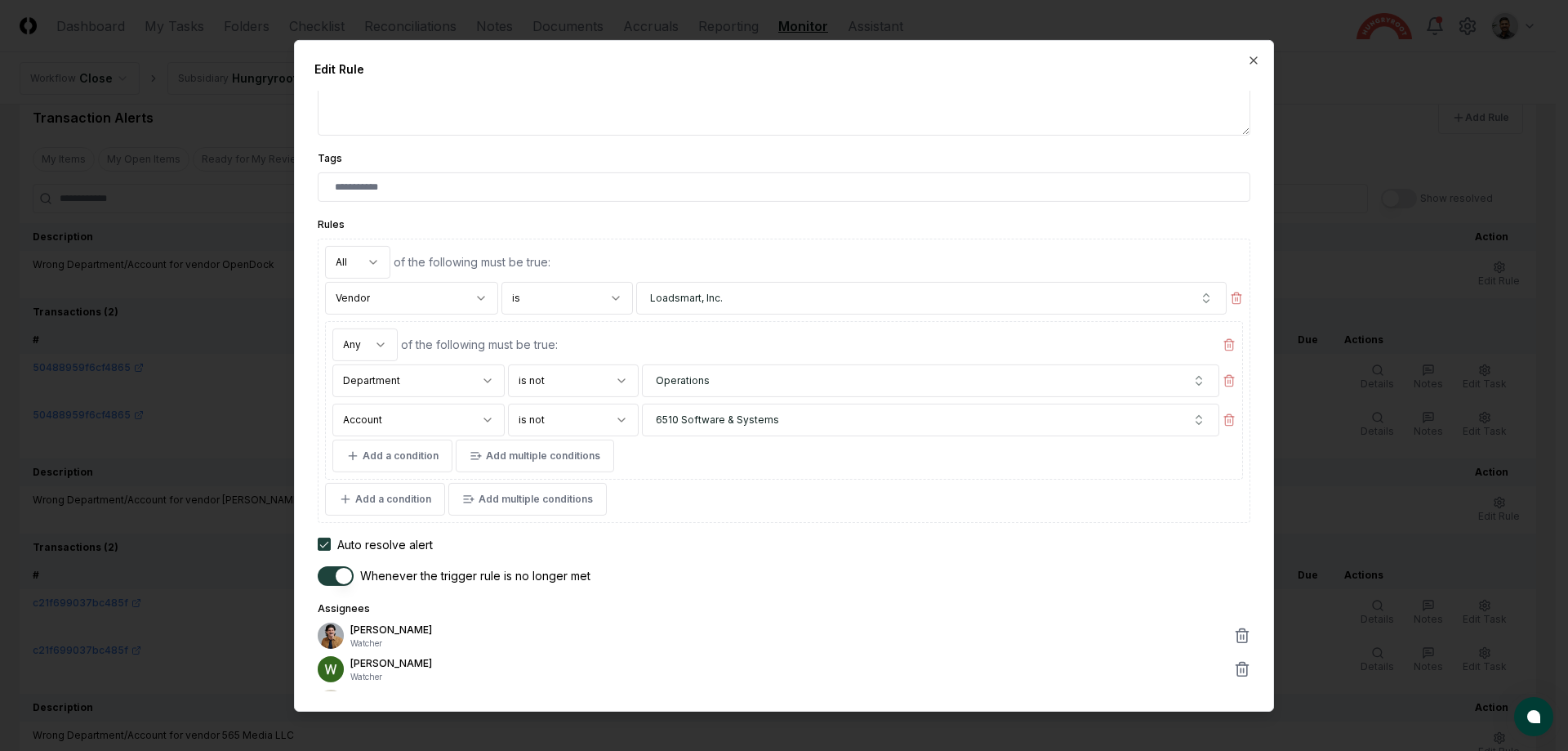
click at [266, 368] on div at bounding box center [784, 375] width 1568 height 751
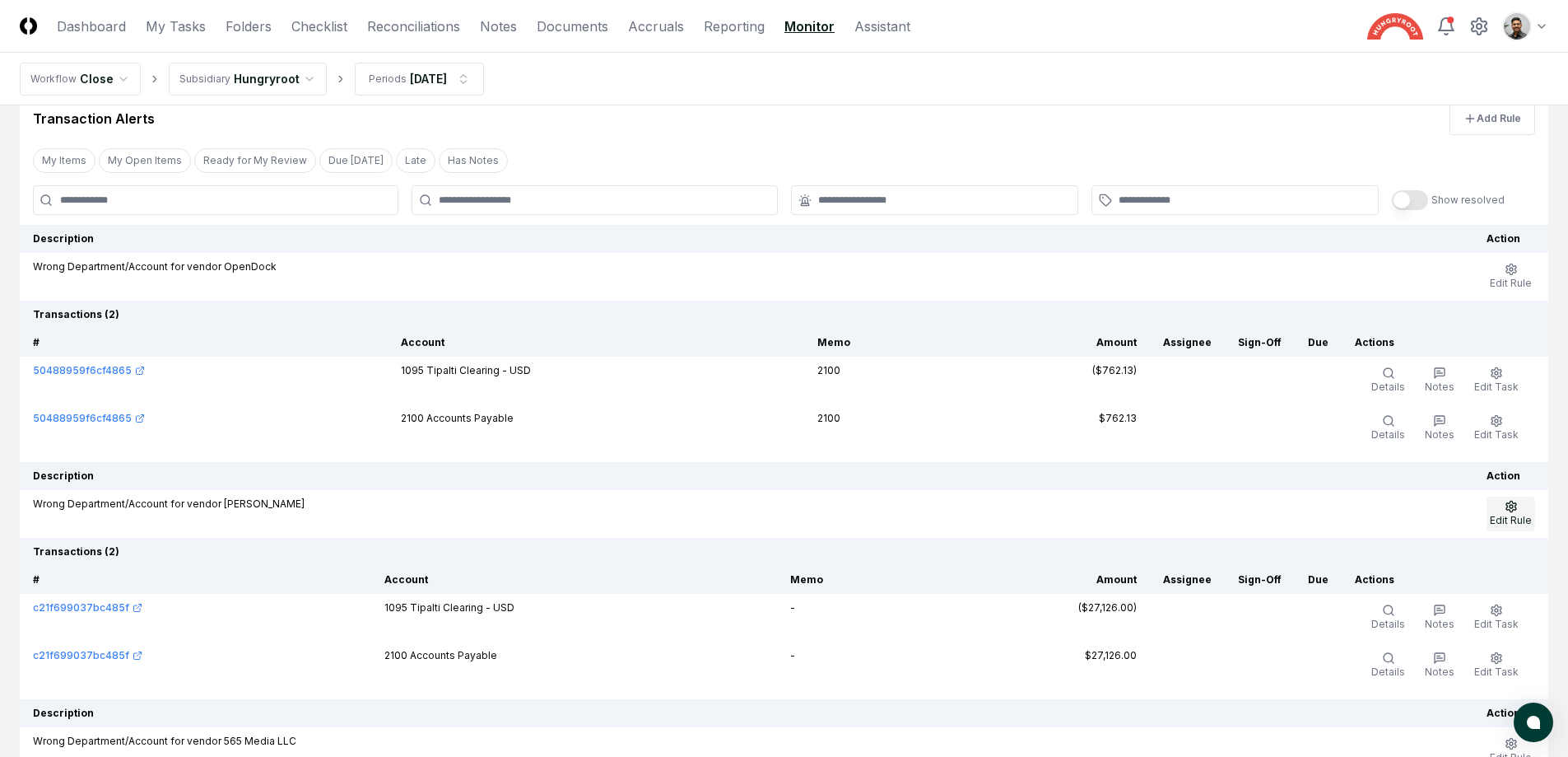
click at [1533, 516] on button "Edit Rule" at bounding box center [1511, 513] width 48 height 34
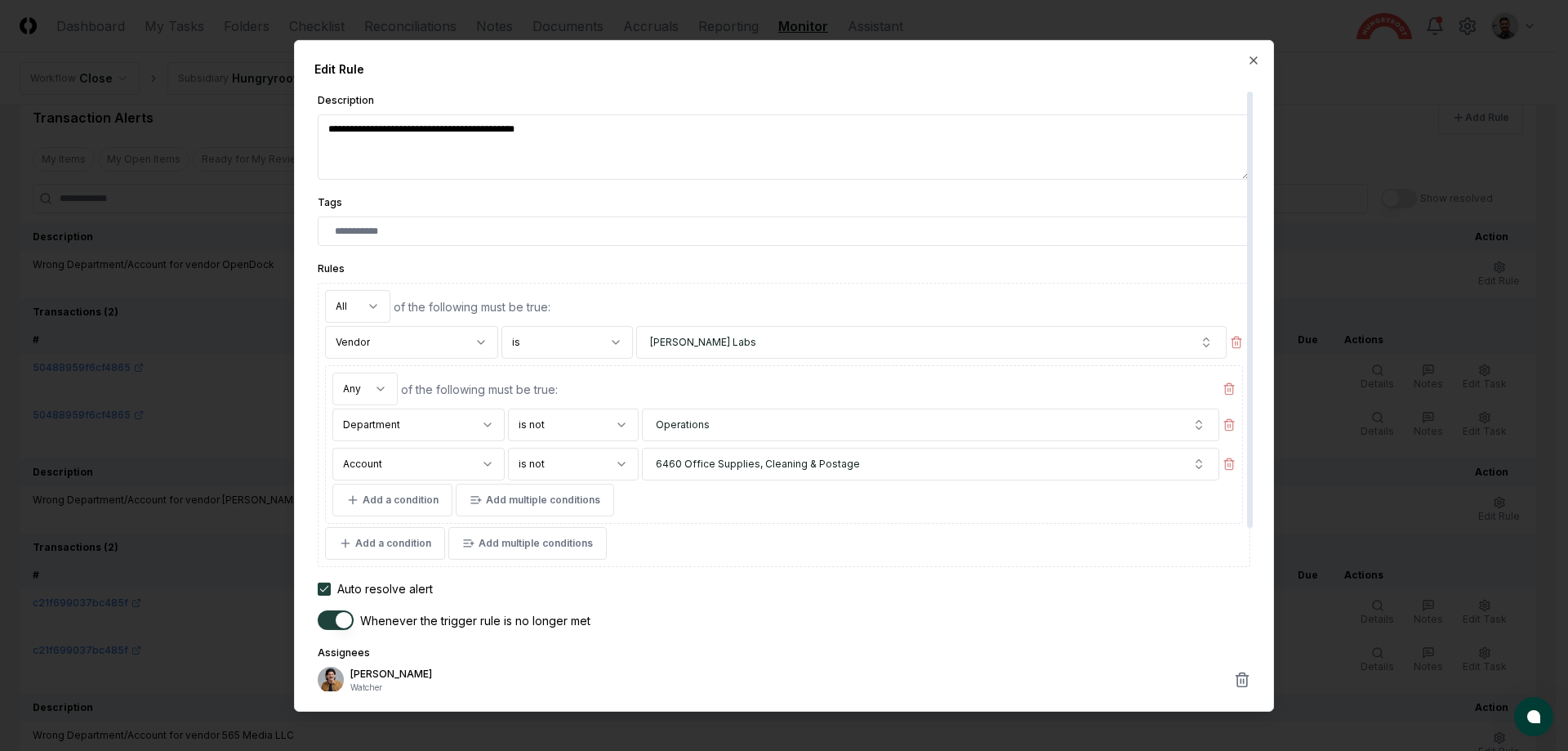
type textarea "*"
click at [1400, 314] on div at bounding box center [784, 375] width 1568 height 751
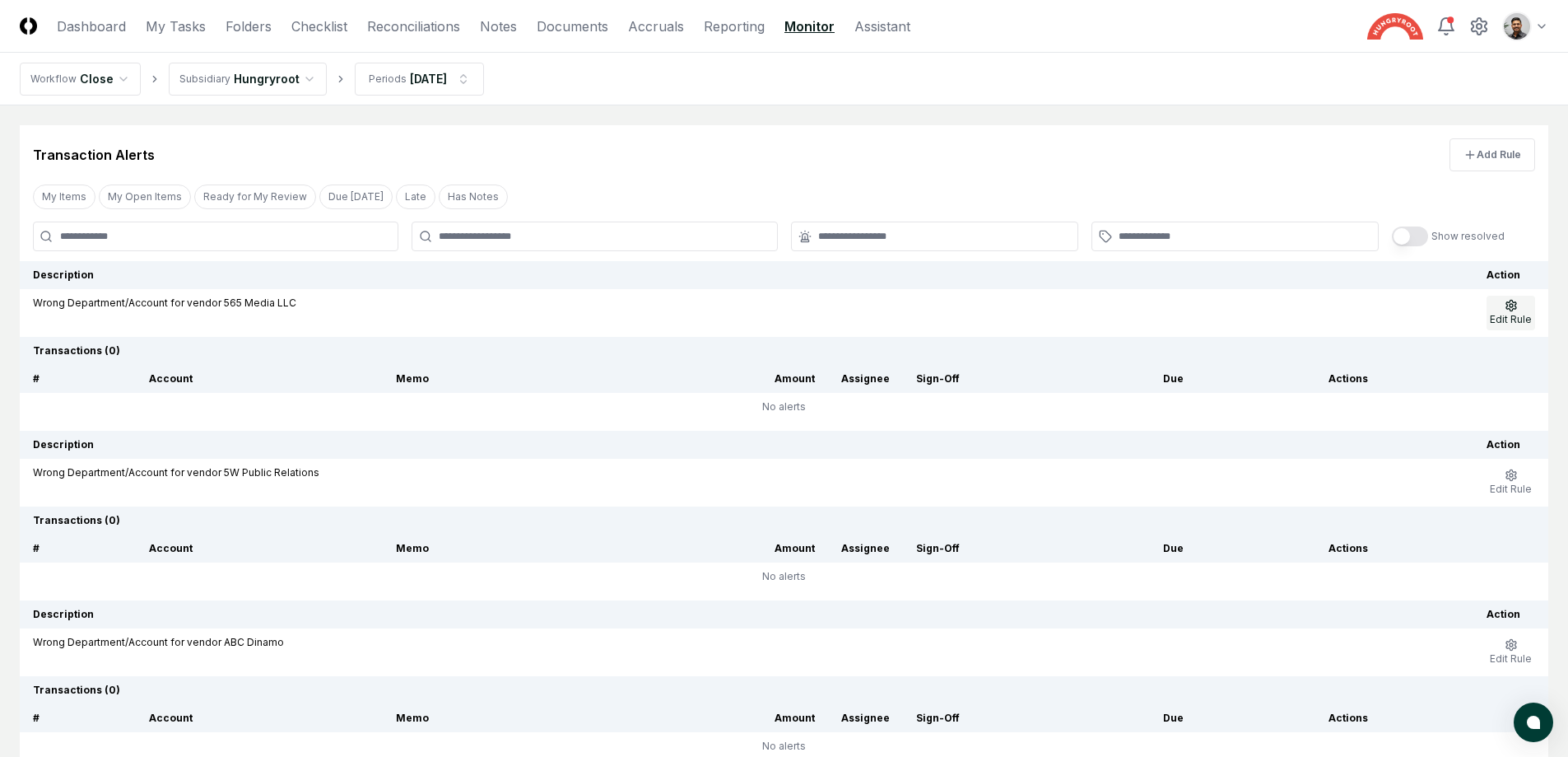
click at [1522, 318] on span "Edit Rule" at bounding box center [1511, 319] width 42 height 12
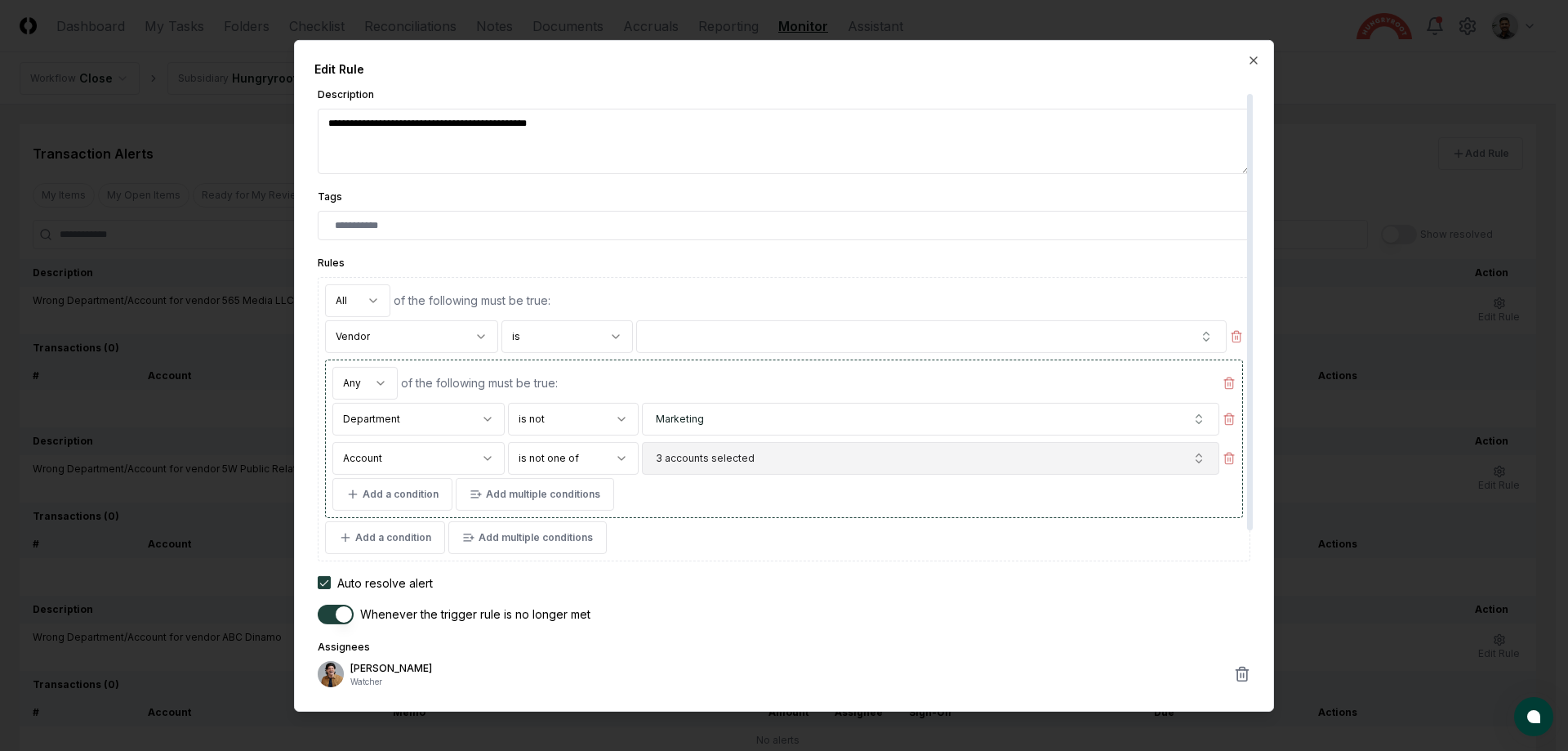
scroll to position [6, 0]
click at [774, 461] on button "3 accounts selected" at bounding box center [931, 457] width 577 height 33
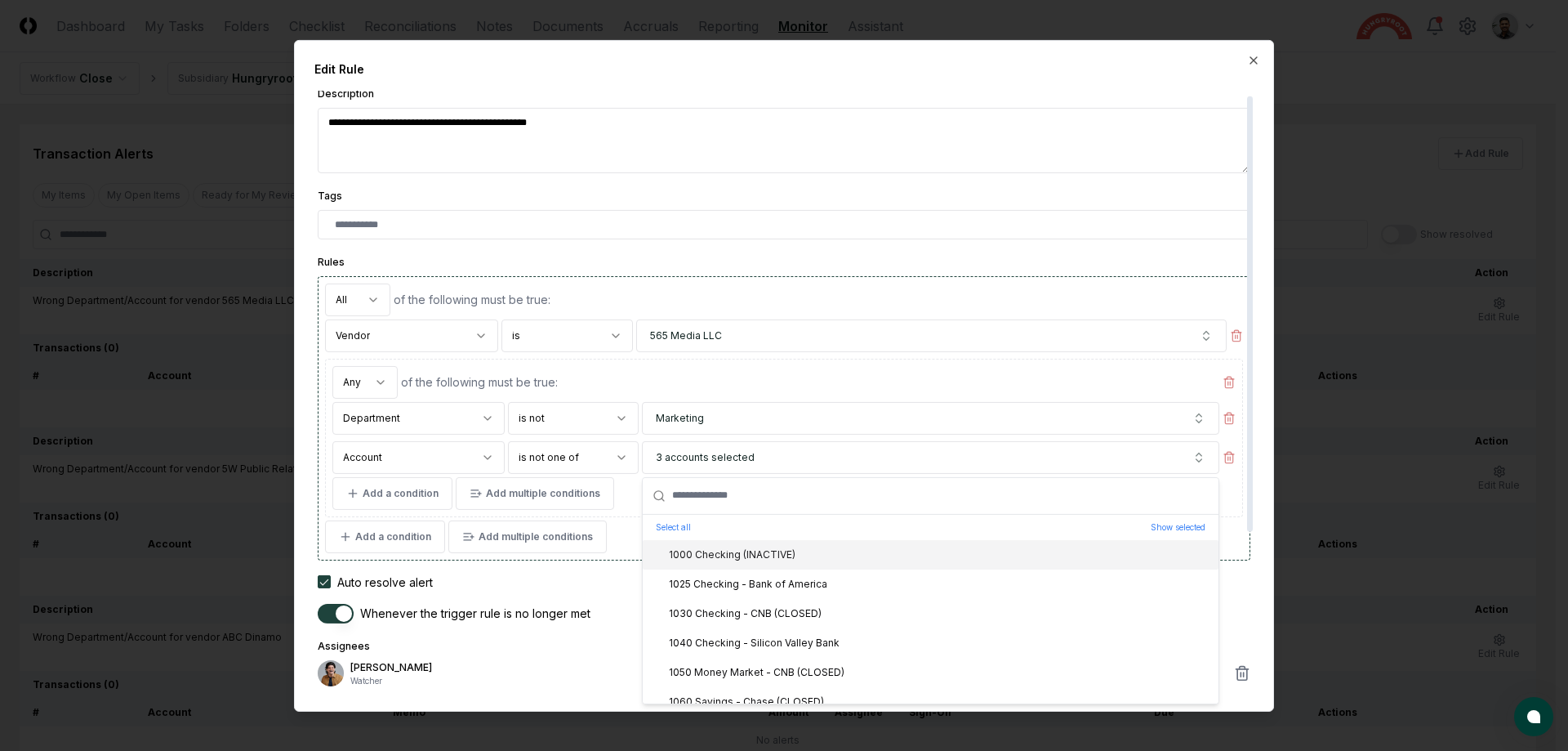
click at [1229, 292] on div "of the following must be true:" at bounding box center [818, 299] width 849 height 17
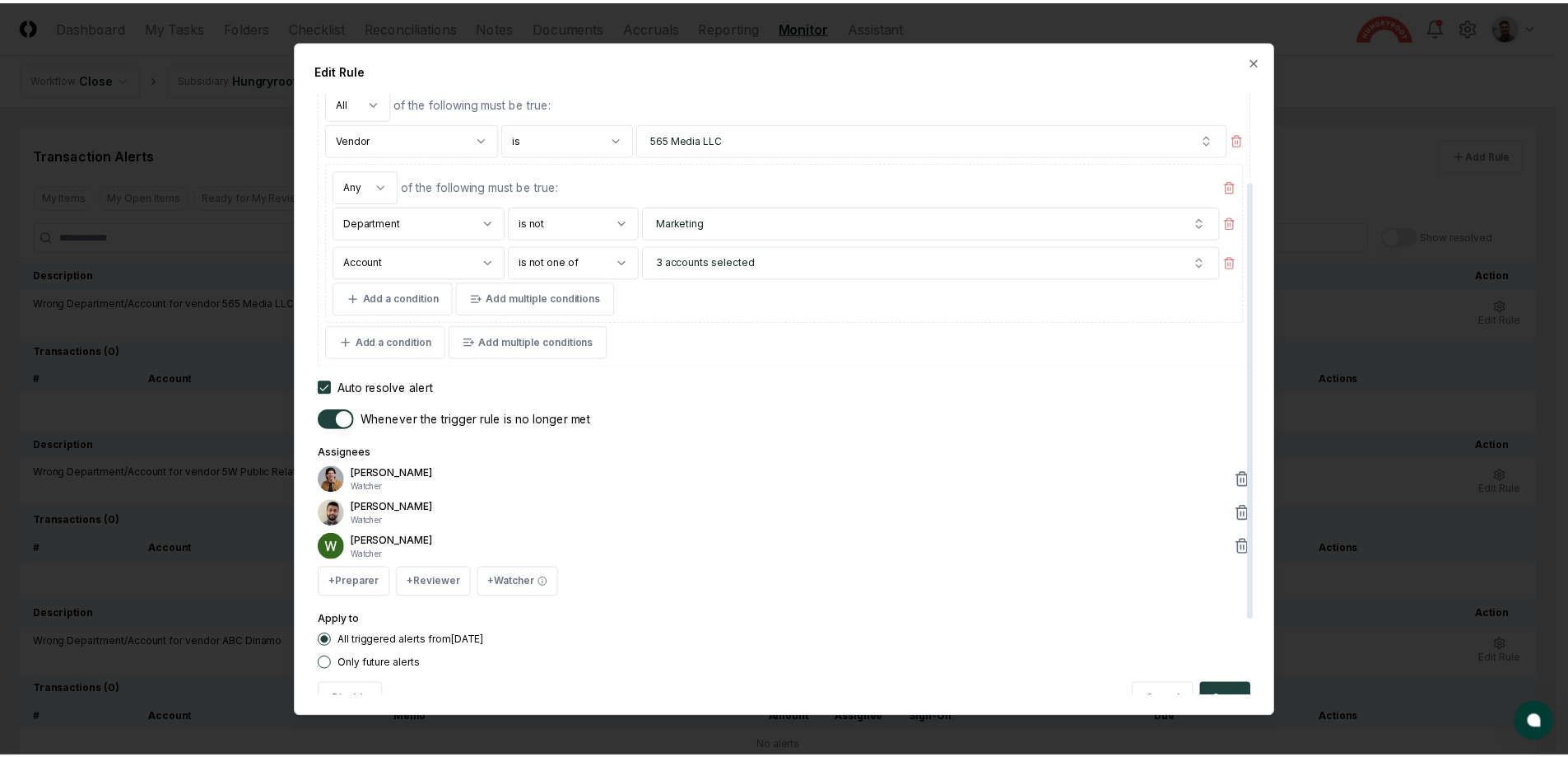
scroll to position [207, 0]
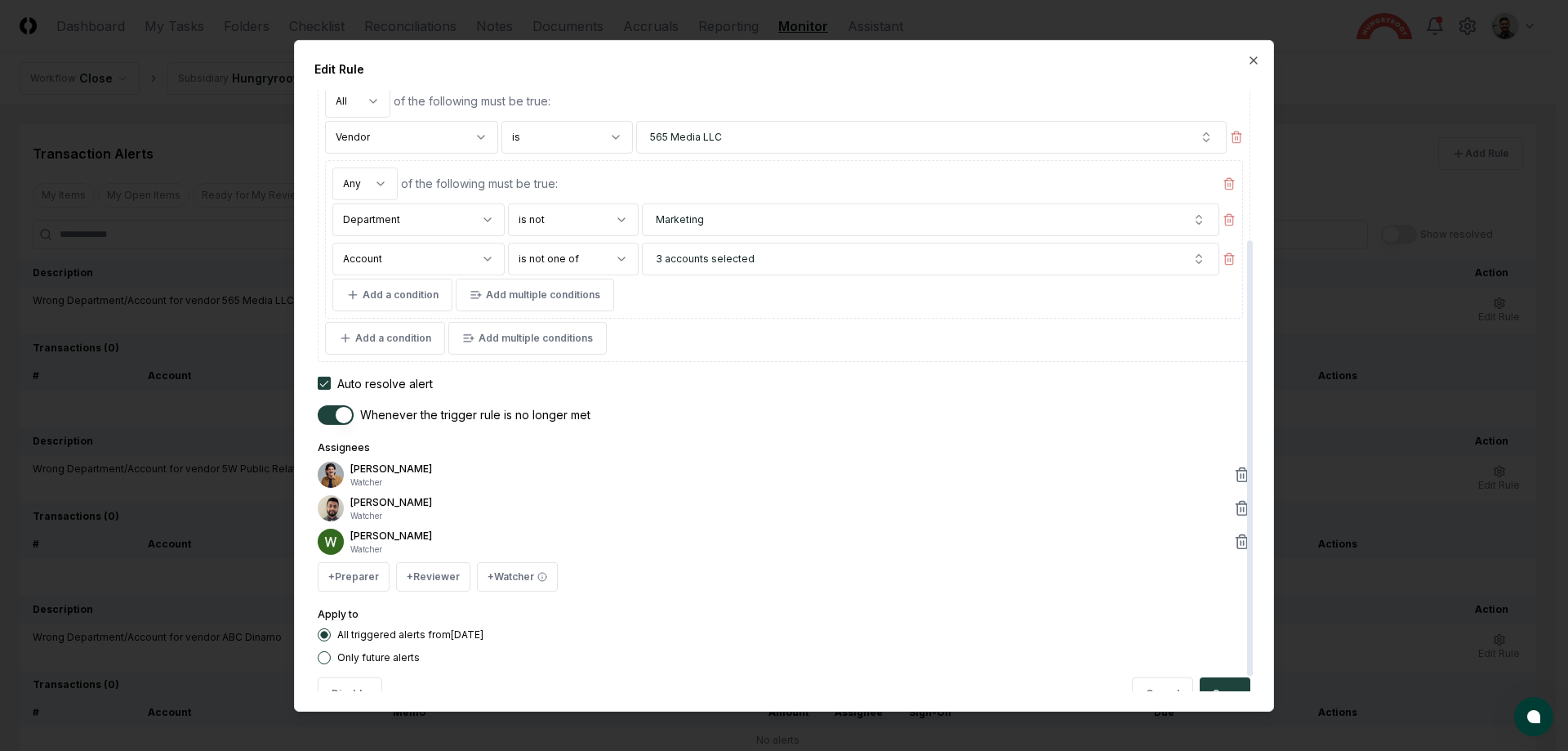
type textarea "*"
click at [1354, 165] on div at bounding box center [784, 375] width 1568 height 751
